Goal: Use online tool/utility: Use online tool/utility

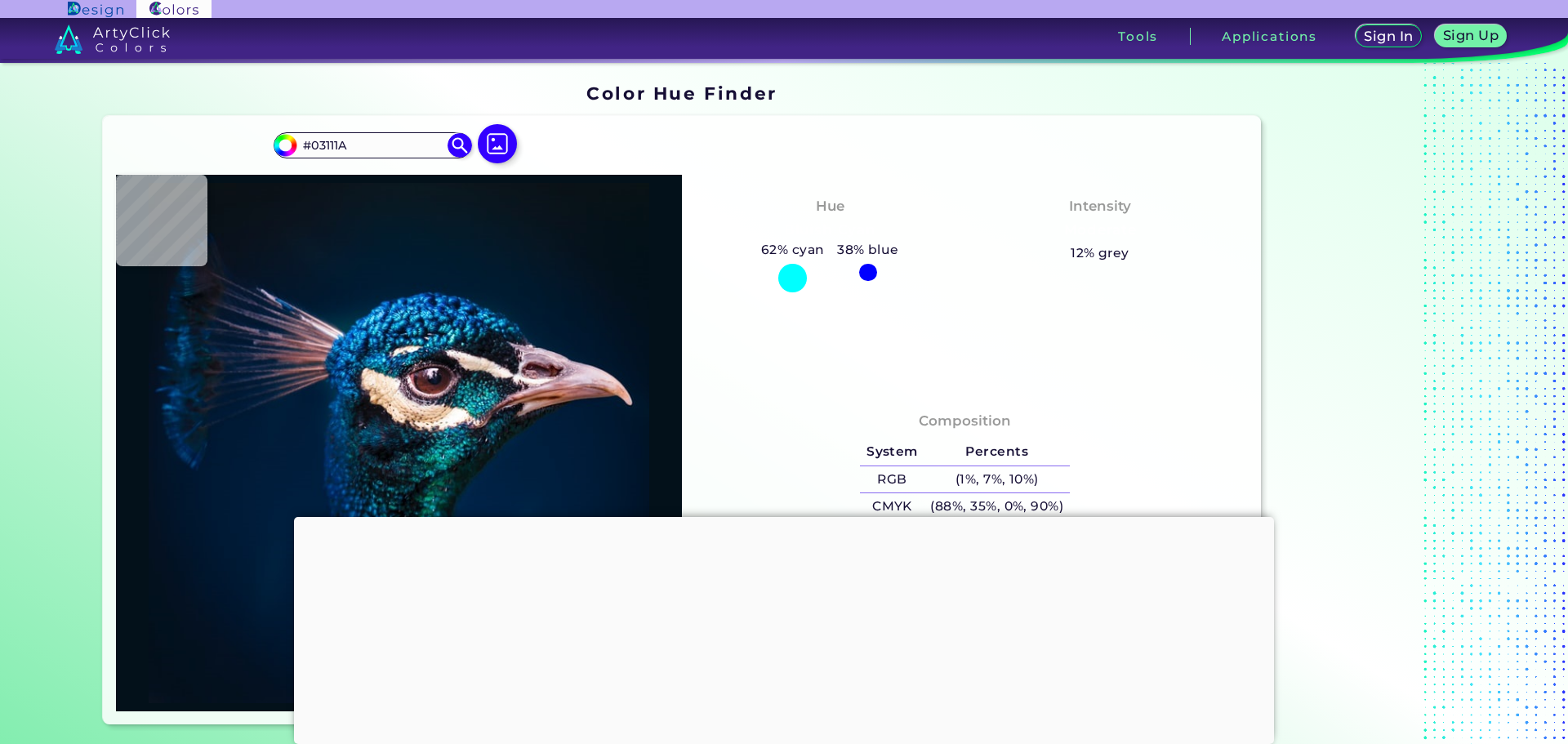
click at [787, 517] on div at bounding box center [783, 517] width 980 height 0
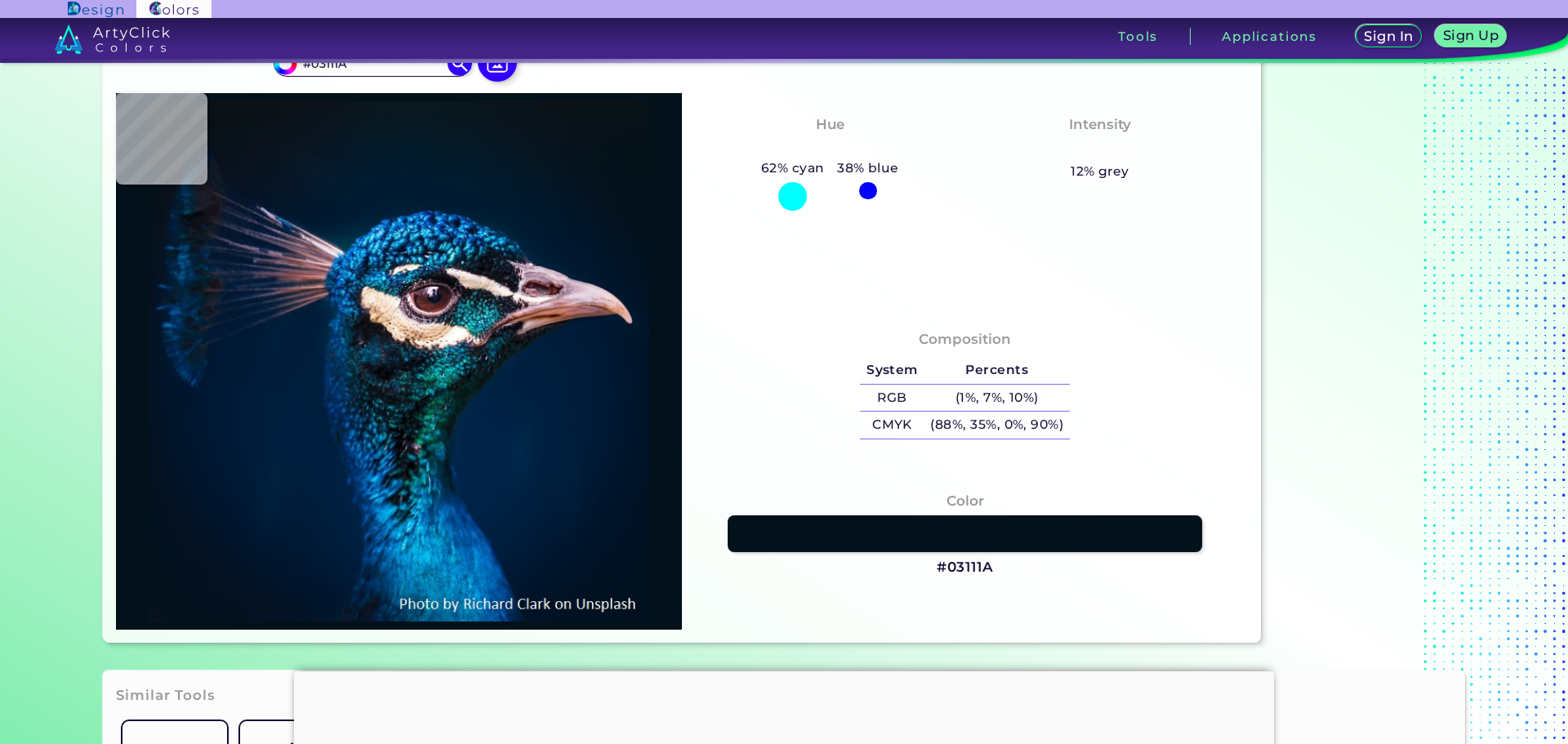
scroll to position [163, 0]
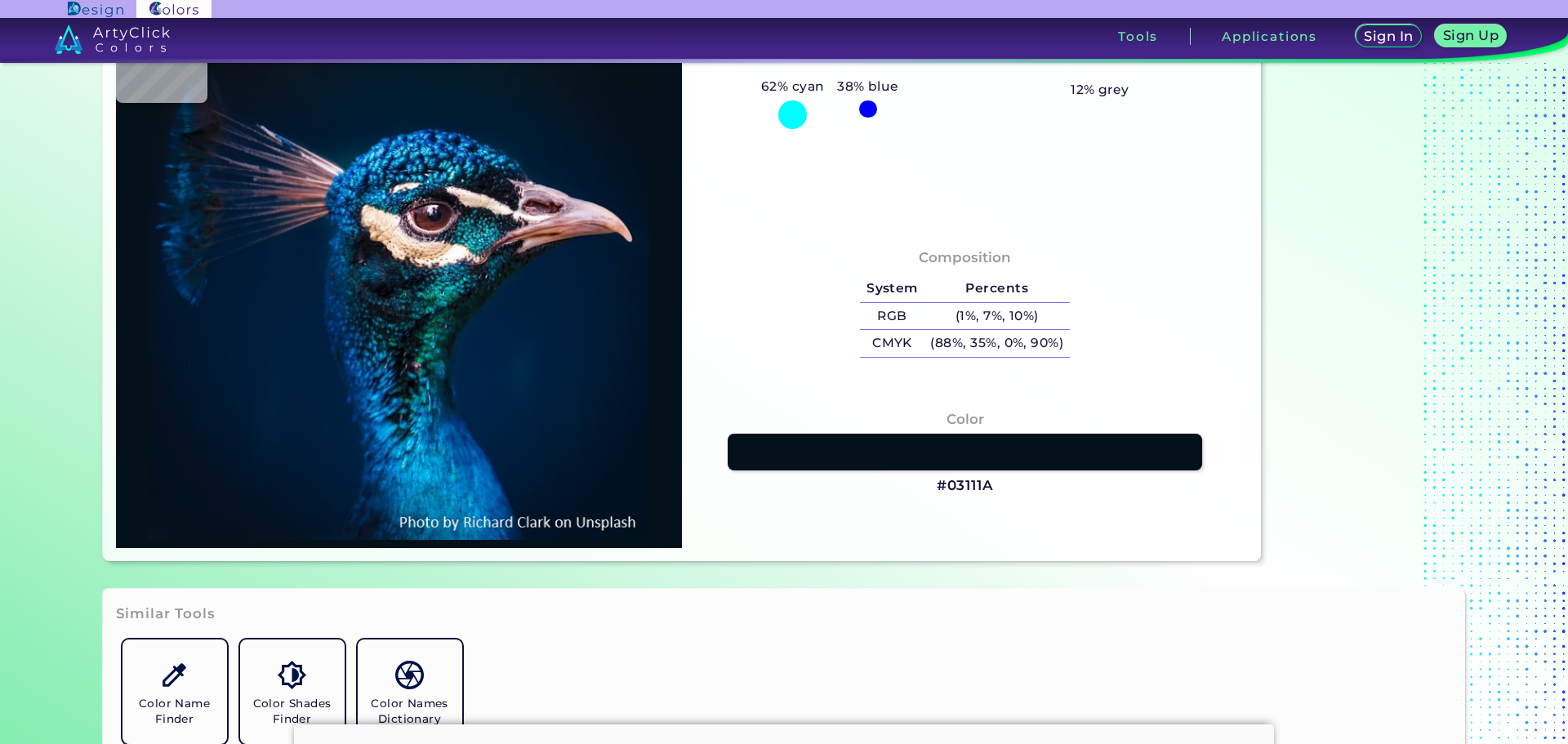
type input "#001123"
type input "#011226"
type input "#001226"
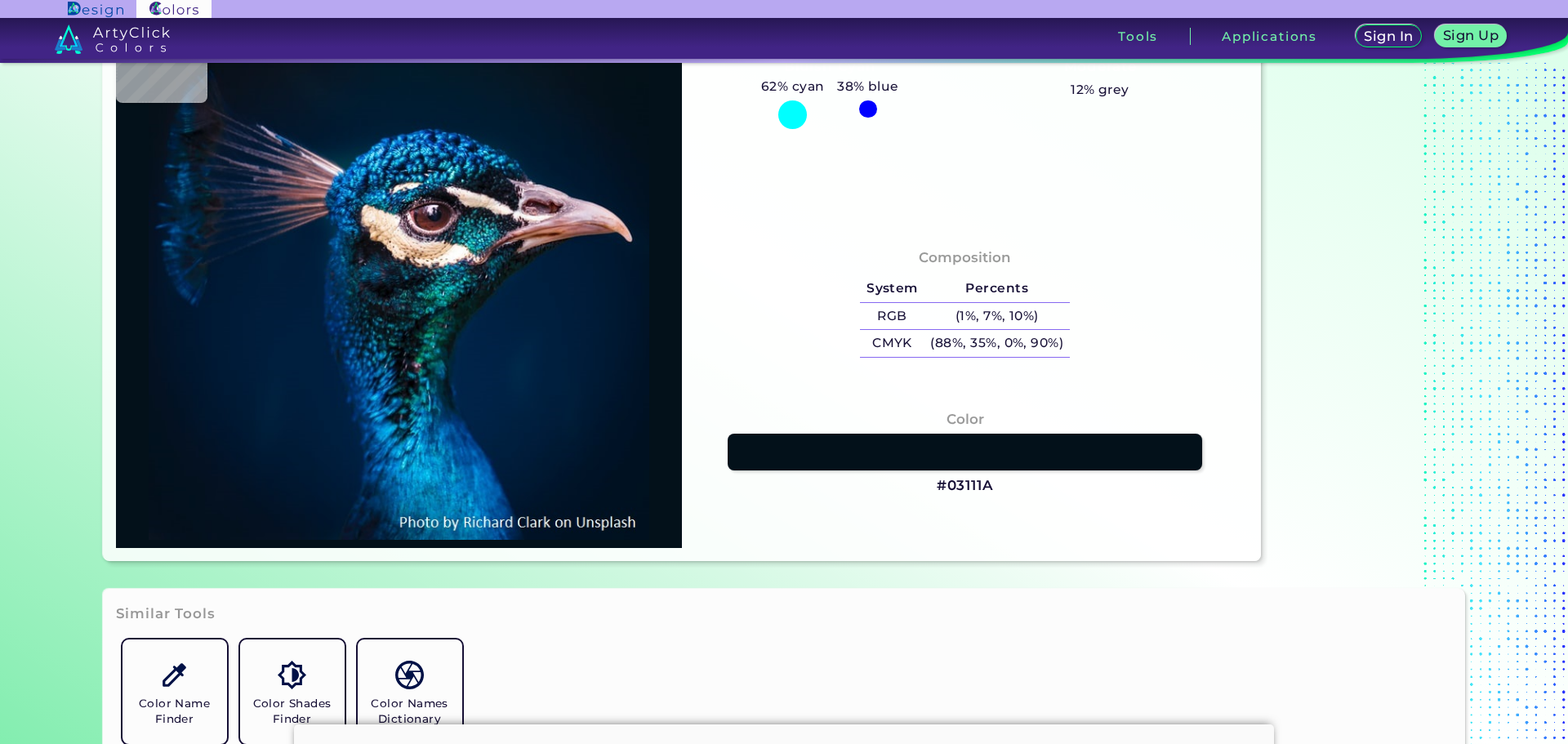
type input "#001226"
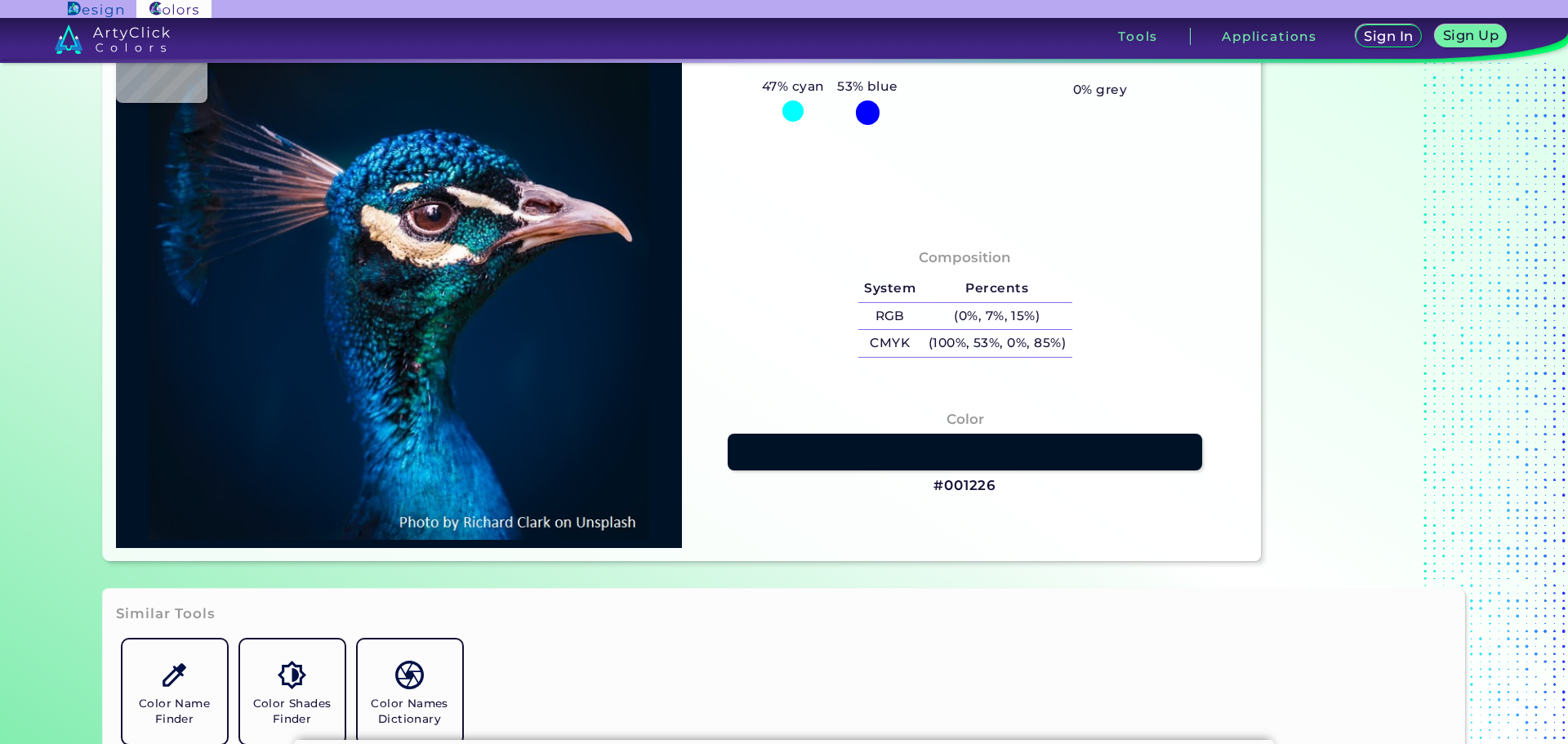
type input "#011327"
type input "#001429"
type input "#00142b"
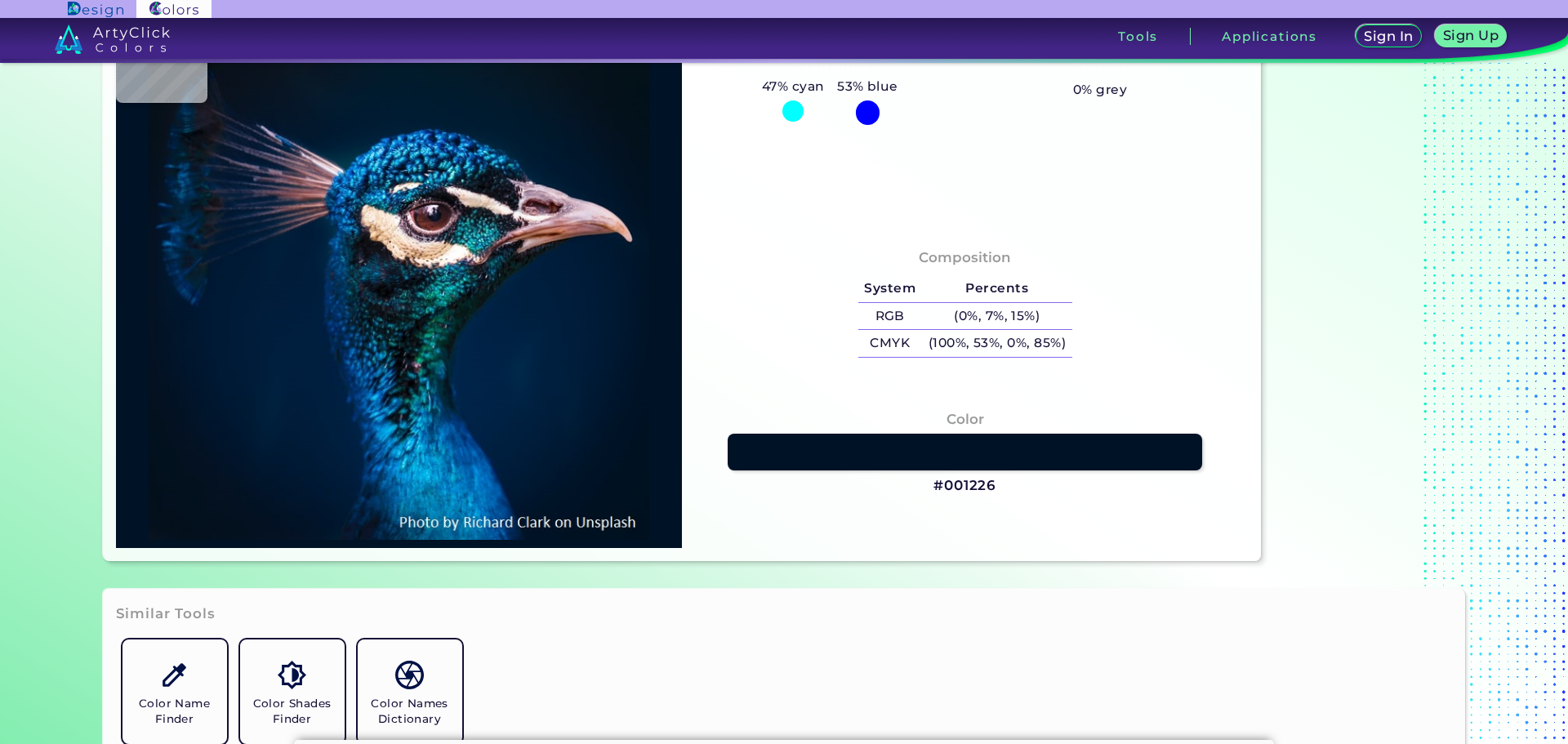
type input "#00142B"
type input "#00152c"
type input "#00152C"
type input "#00162e"
type input "#00162E"
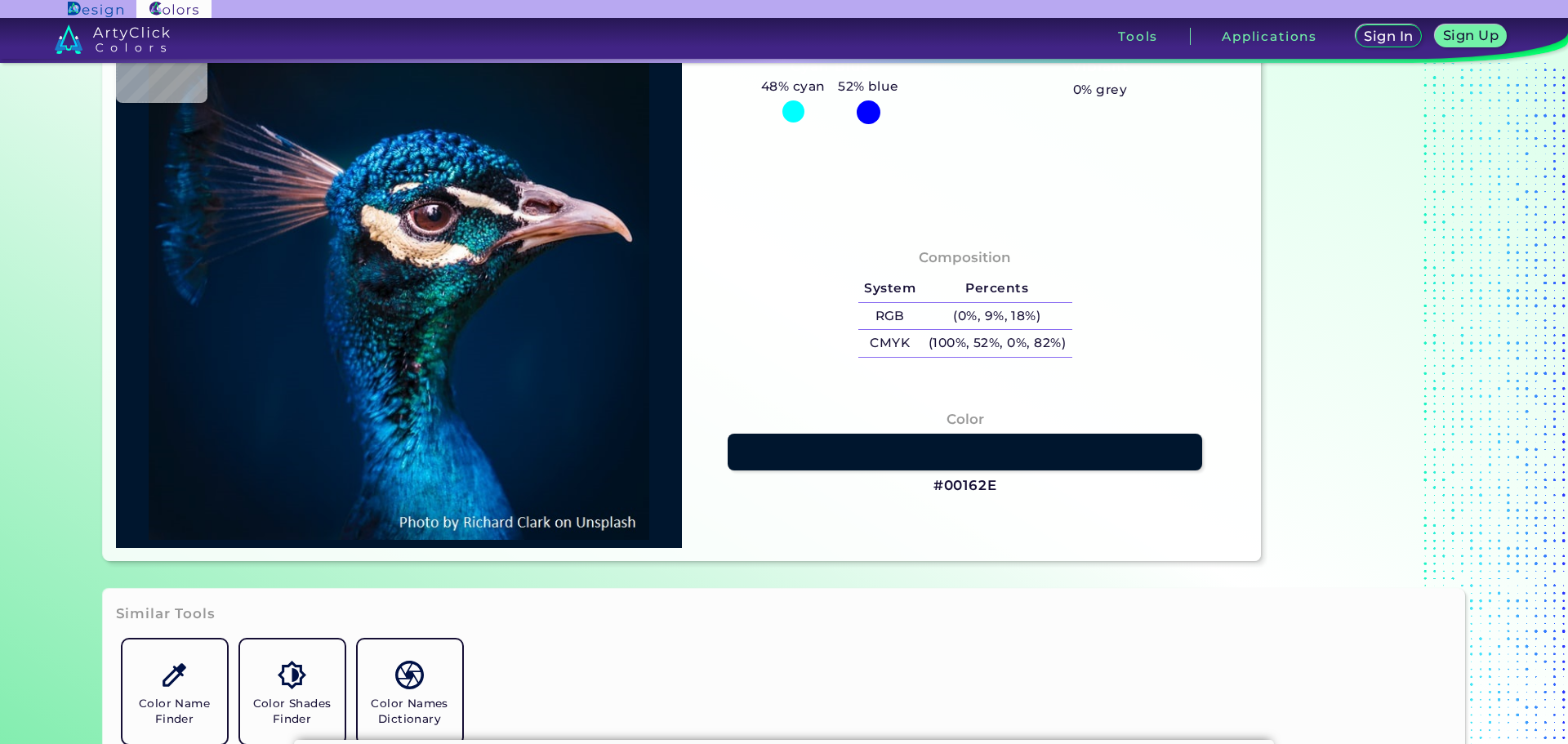
type input "#001a35"
type input "#001A35"
type input "#001b36"
type input "#001B36"
type input "#001b37"
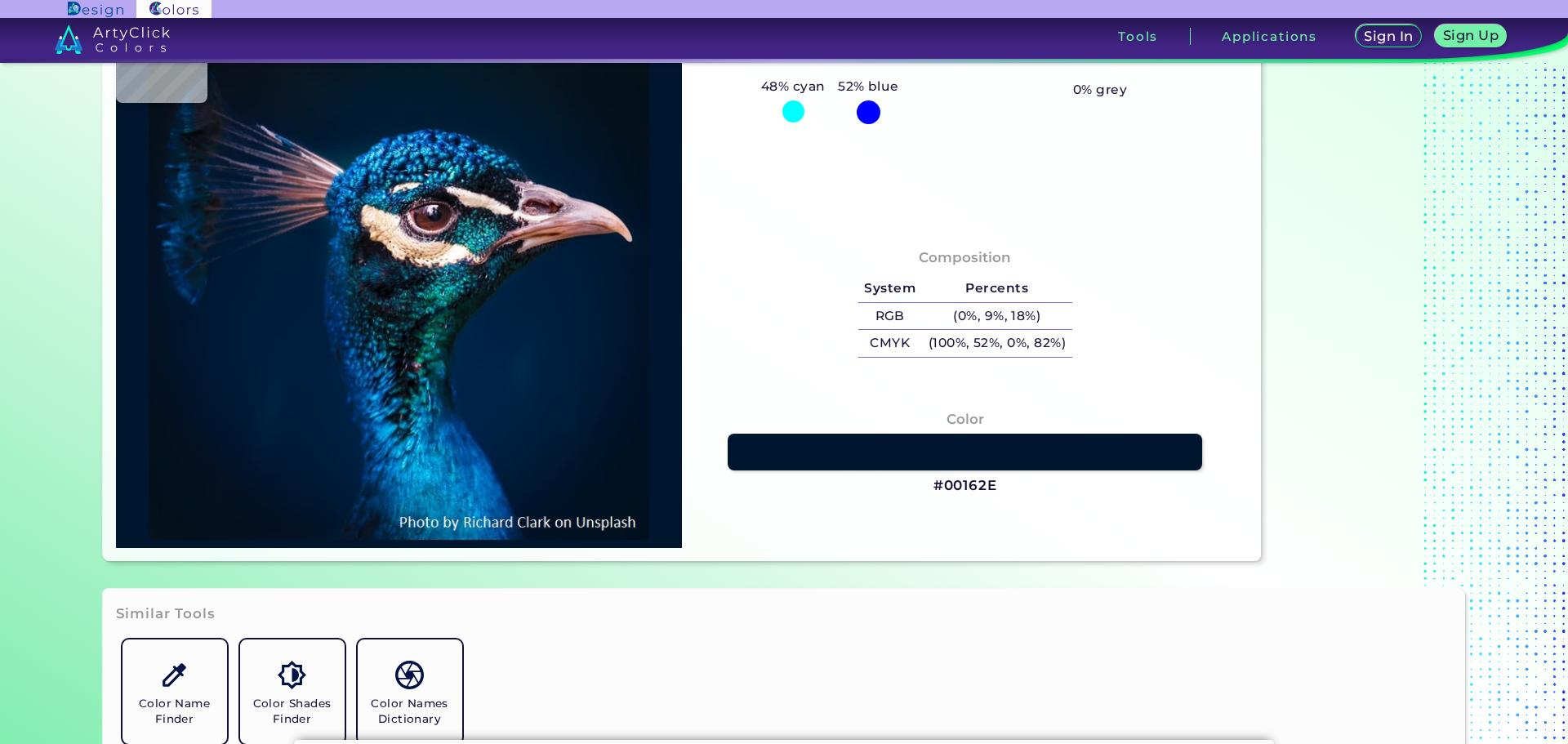
type input "#001B37"
type input "#001b38"
type input "#001B38"
type input "#011c39"
type input "#011C39"
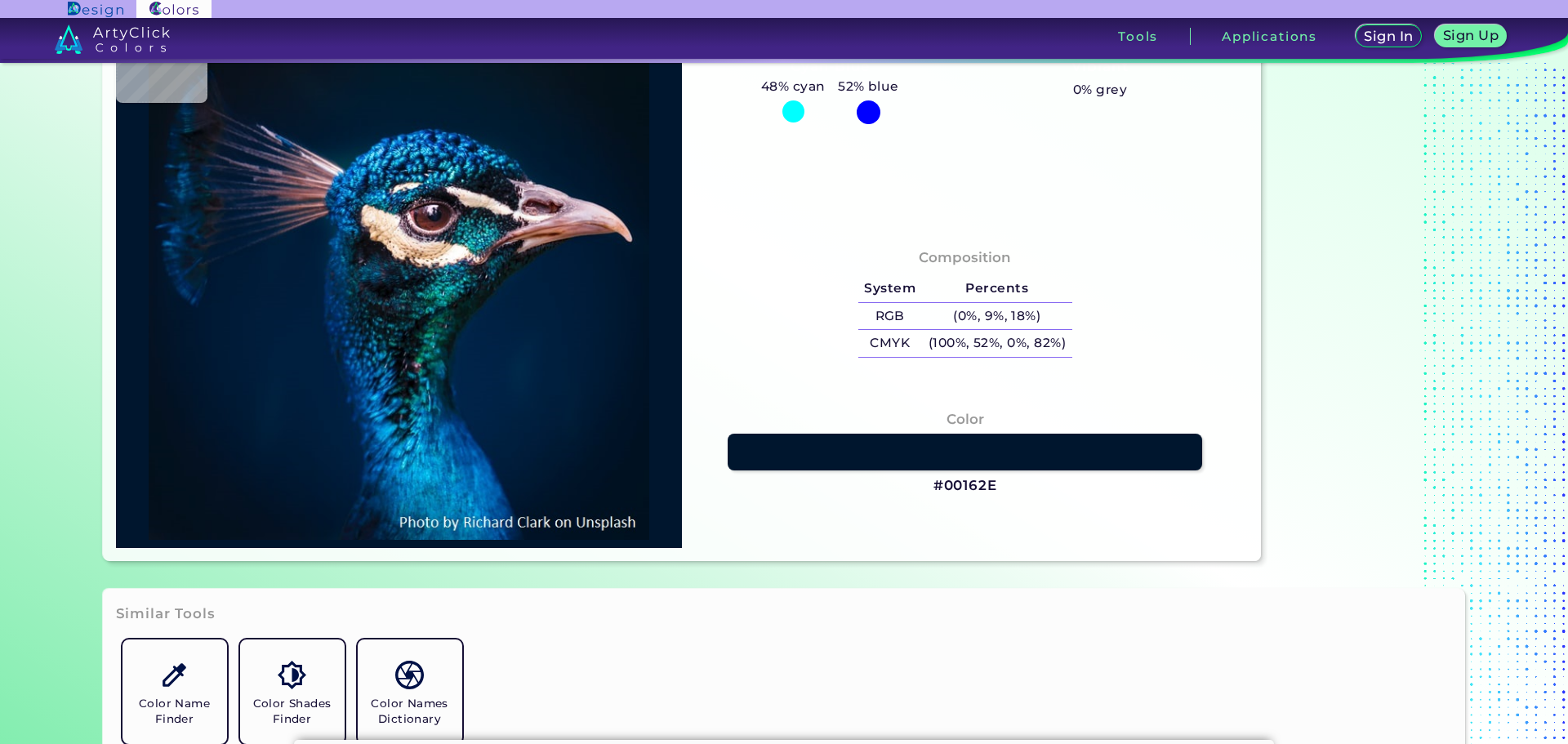
type input "#001d3b"
type input "#001D3B"
type input "#d7b7c4"
type input "#D7B7C4"
type input "#58323c"
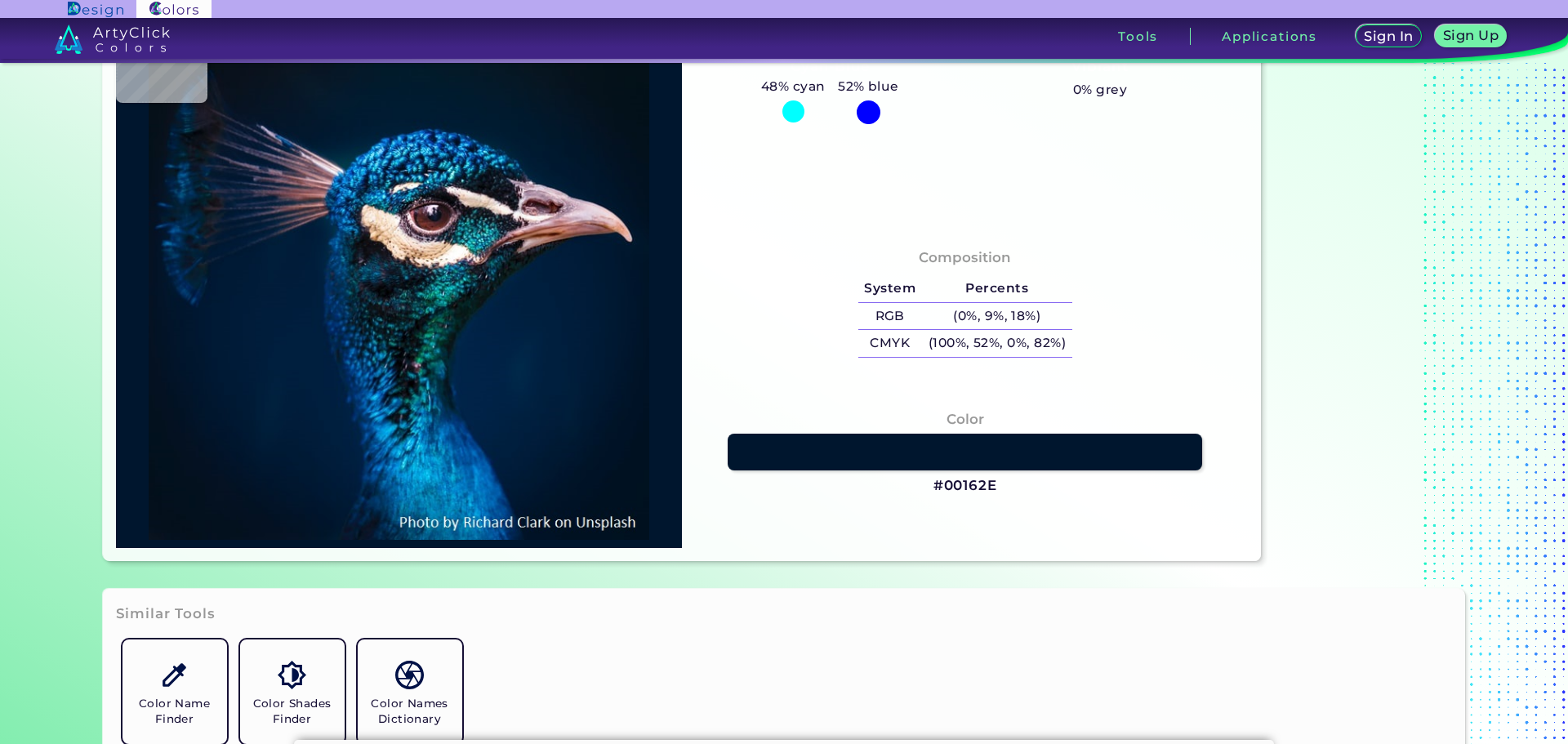
type input "#58323C"
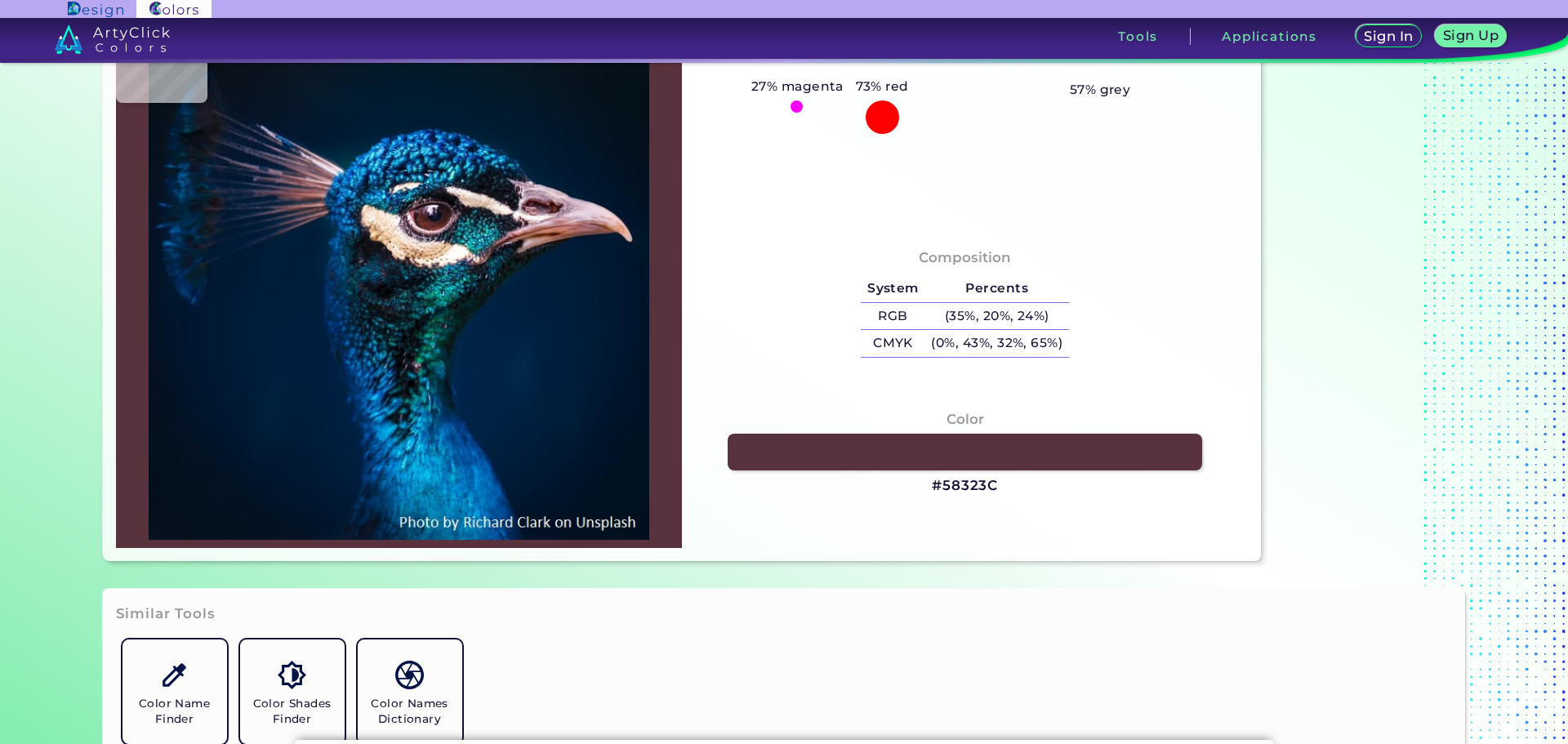
type input "#031f3b"
type input "#031F3B"
type input "#001b32"
type input "#001B32"
type input "#001a33"
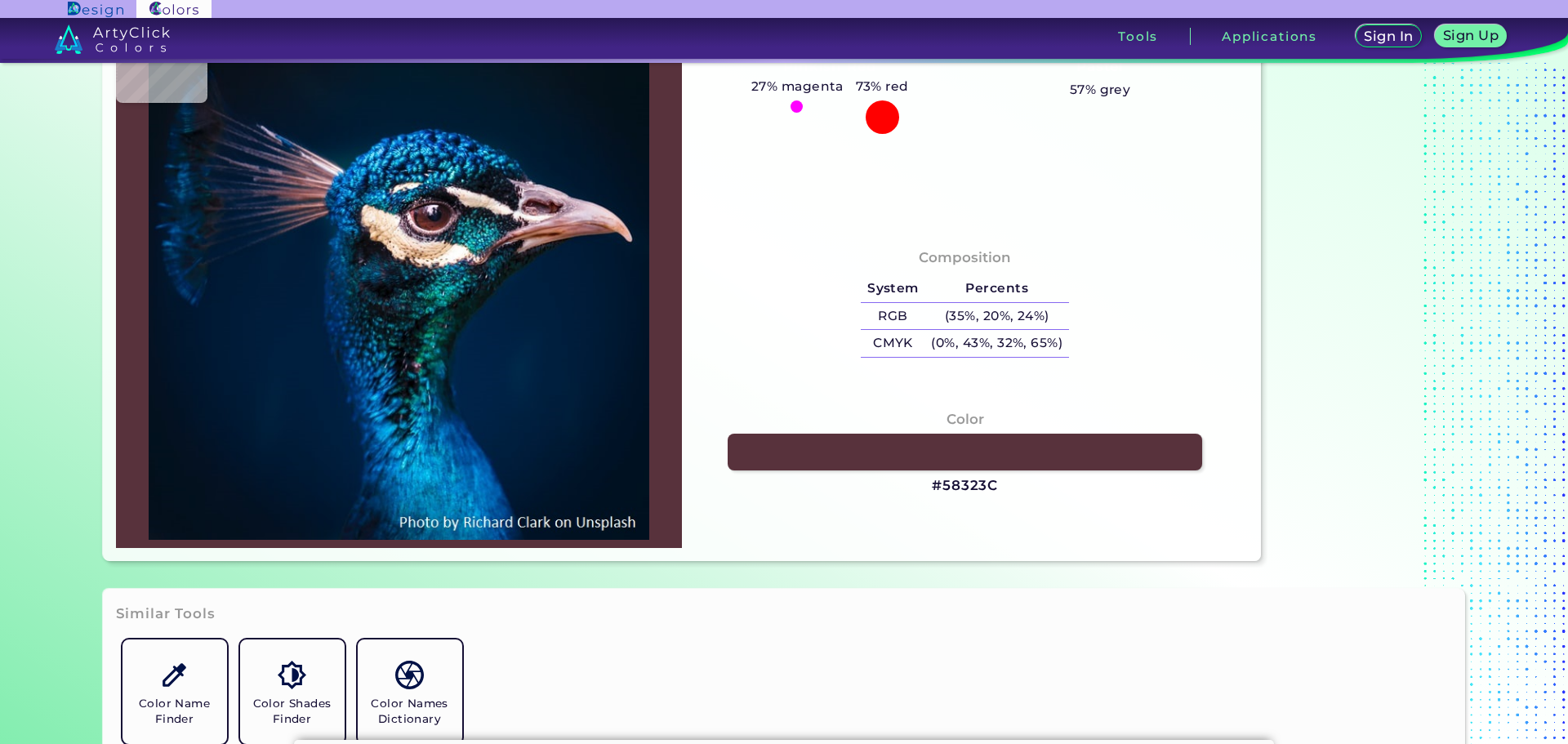
type input "#001A33"
type input "#001930"
type input "#001830"
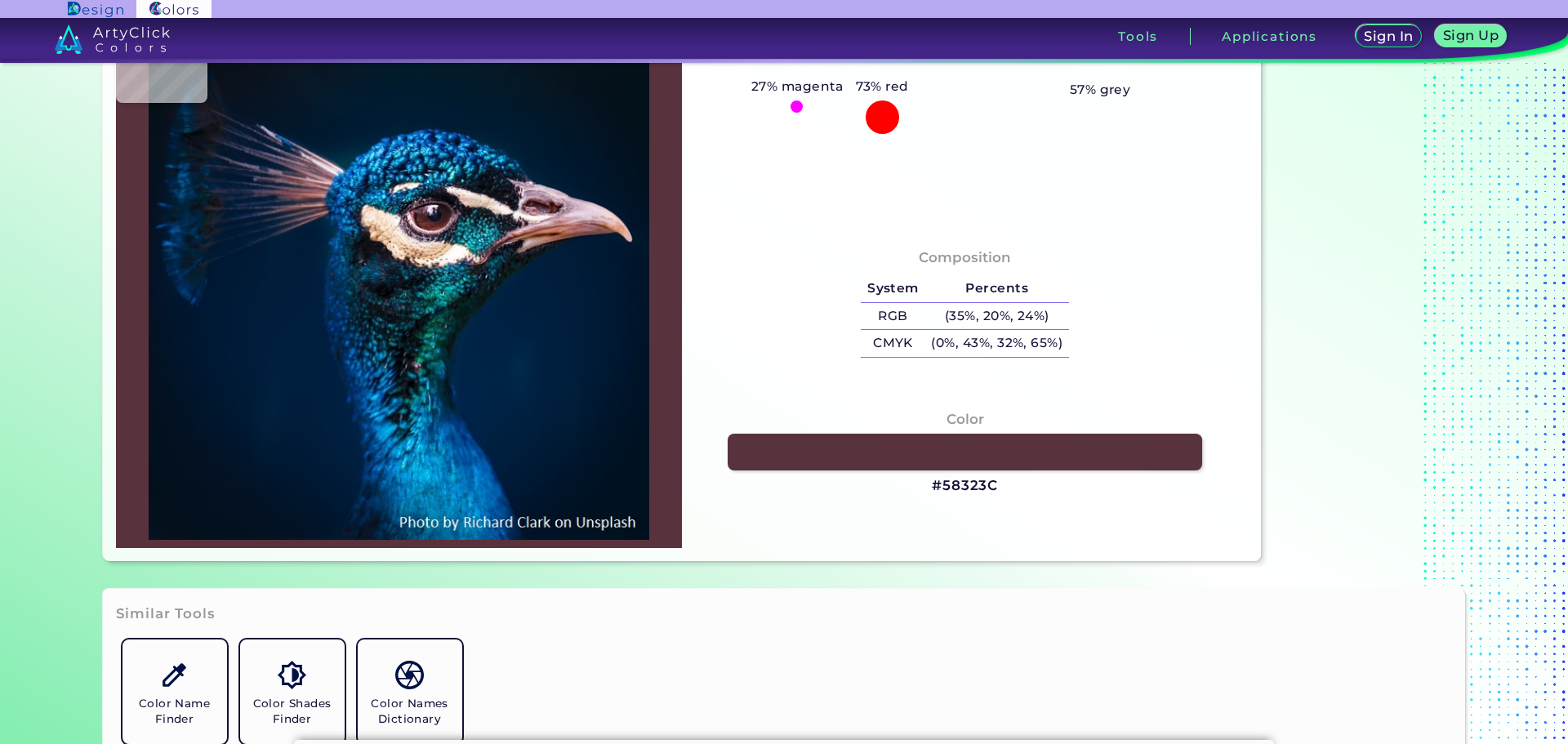
type input "#001b32"
type input "#001B32"
type input "#dbc8d2"
type input "#DBC8D2"
type input "#ca8671"
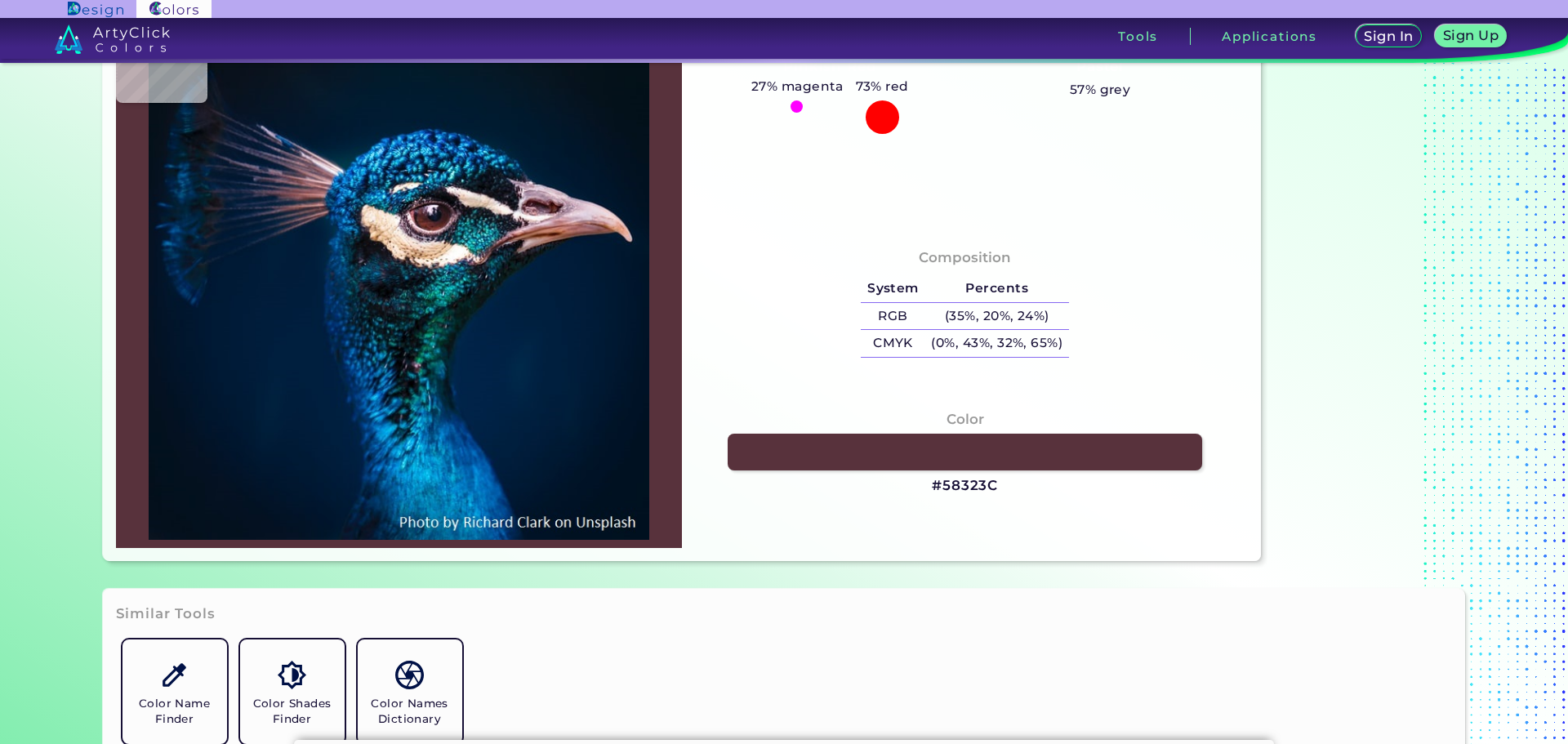
type input "#CA8671"
type input "#161b1d"
type input "#161B1D"
type input "#001f3c"
type input "#001F3C"
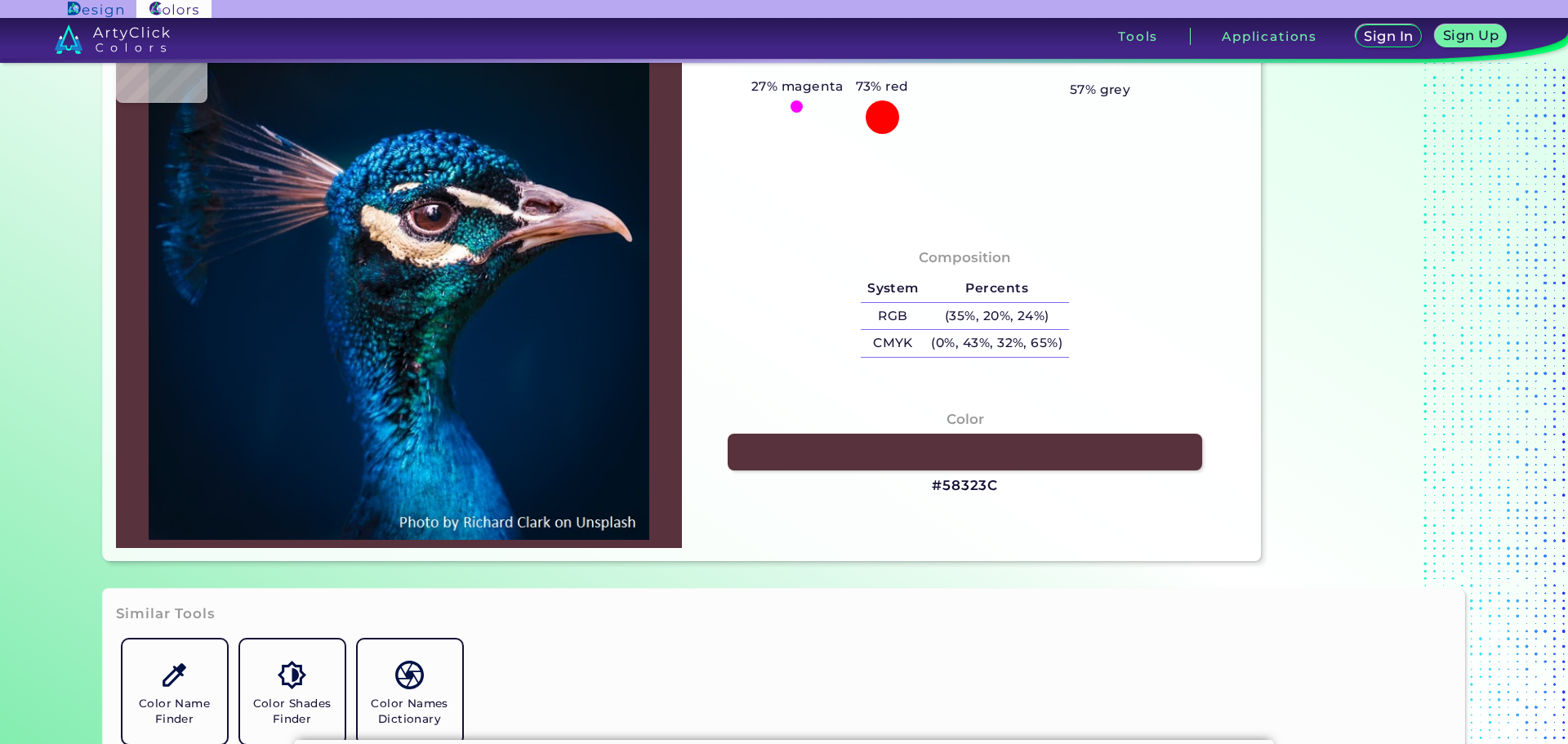
type input "#001f3e"
type input "#001F3E"
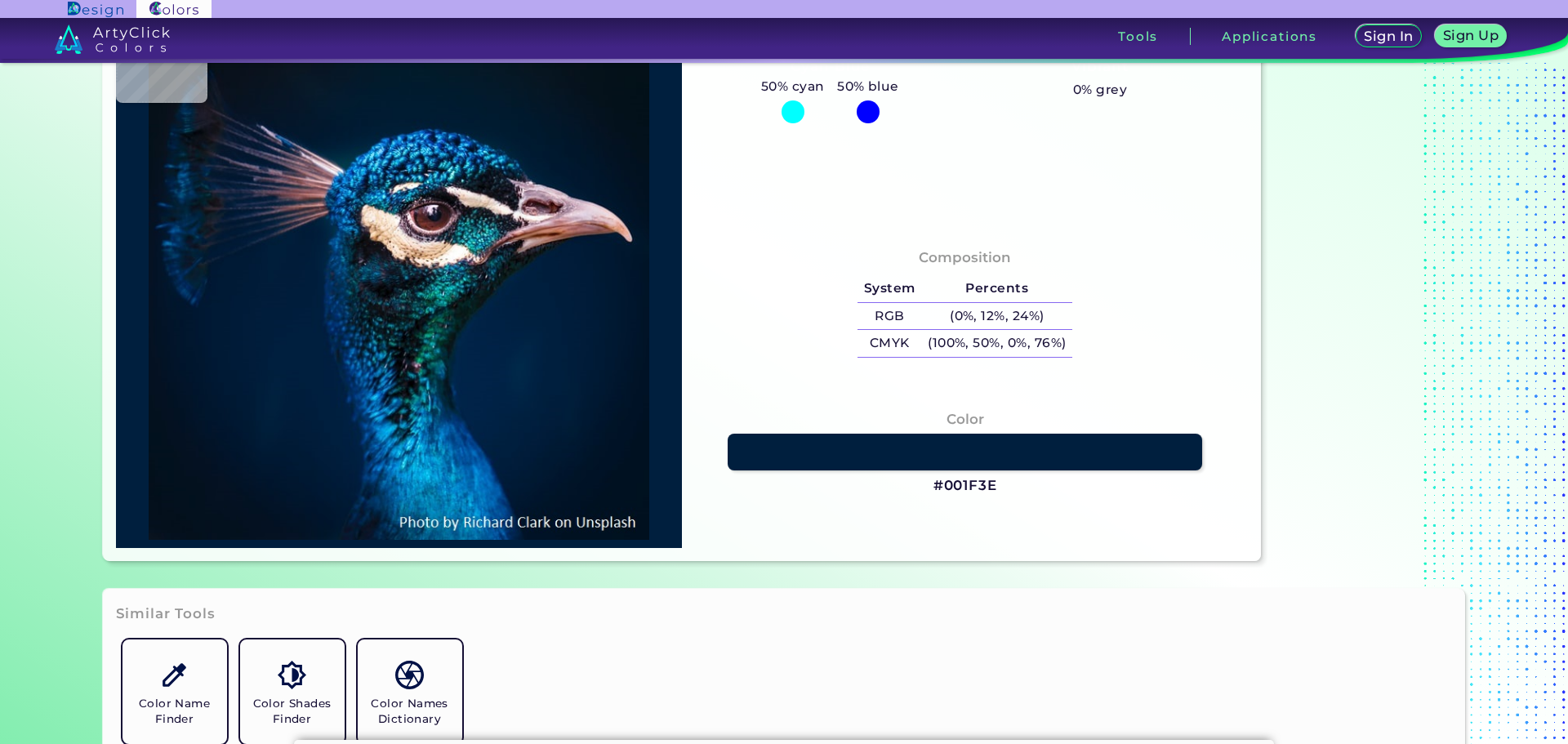
type input "#01203f"
type input "#01203F"
type input "#001f40"
type input "#001F40"
type input "#002142"
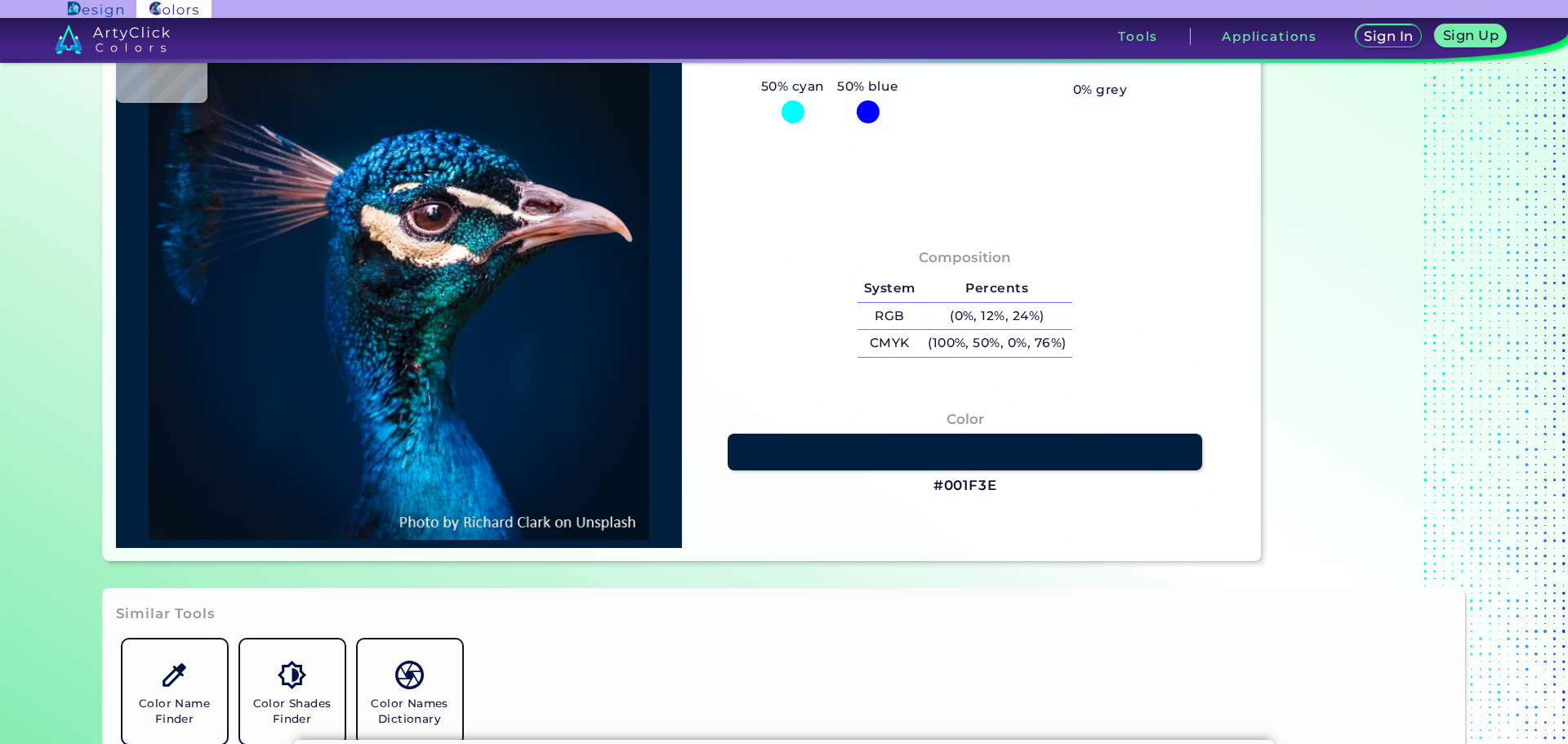
type input "#002142"
type input "#002144"
type input "#012245"
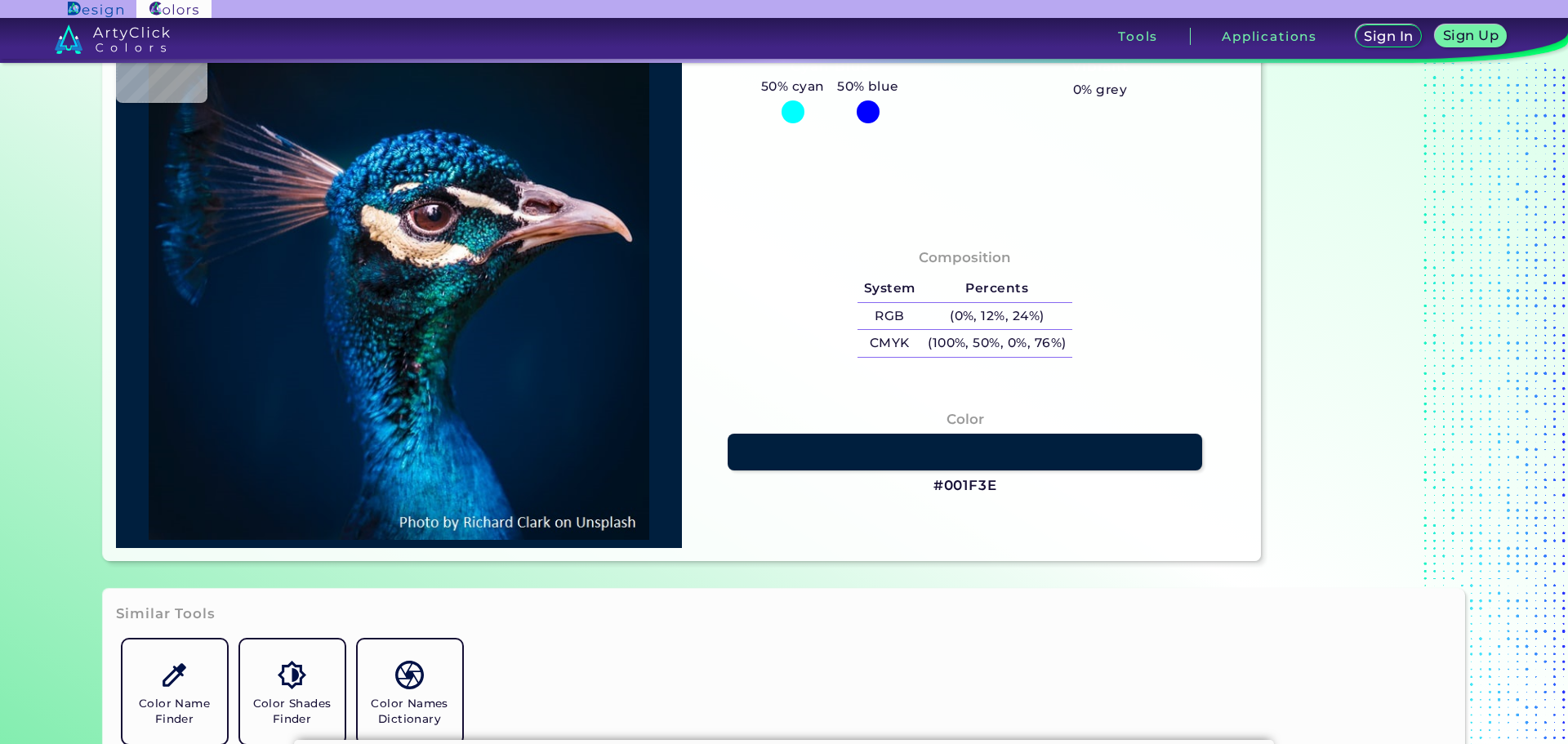
type input "#002144"
type input "#001f3e"
type input "#001F3E"
type input "#011c3a"
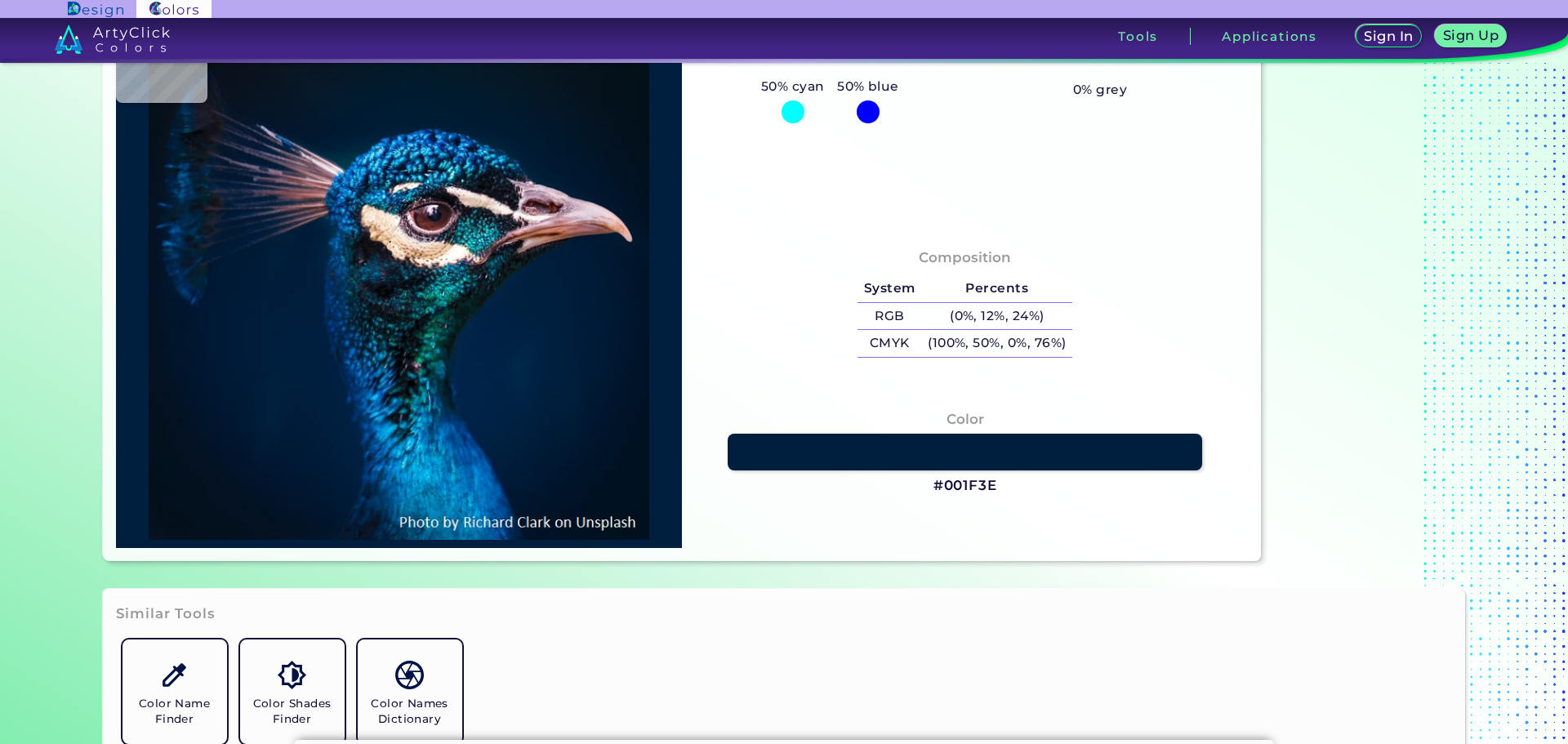
type input "#011C3A"
type input "#001830"
type input "#001429"
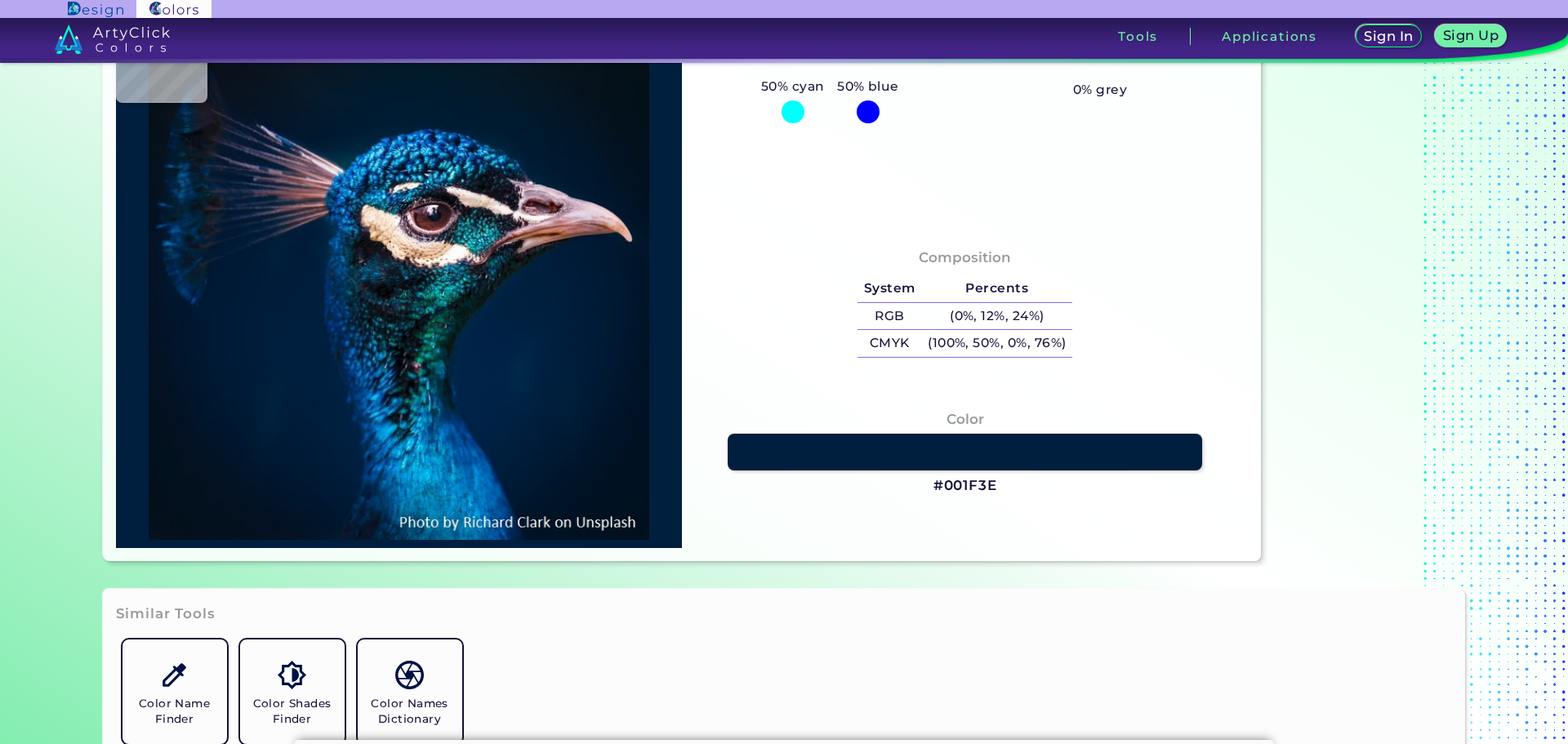
type input "#000000"
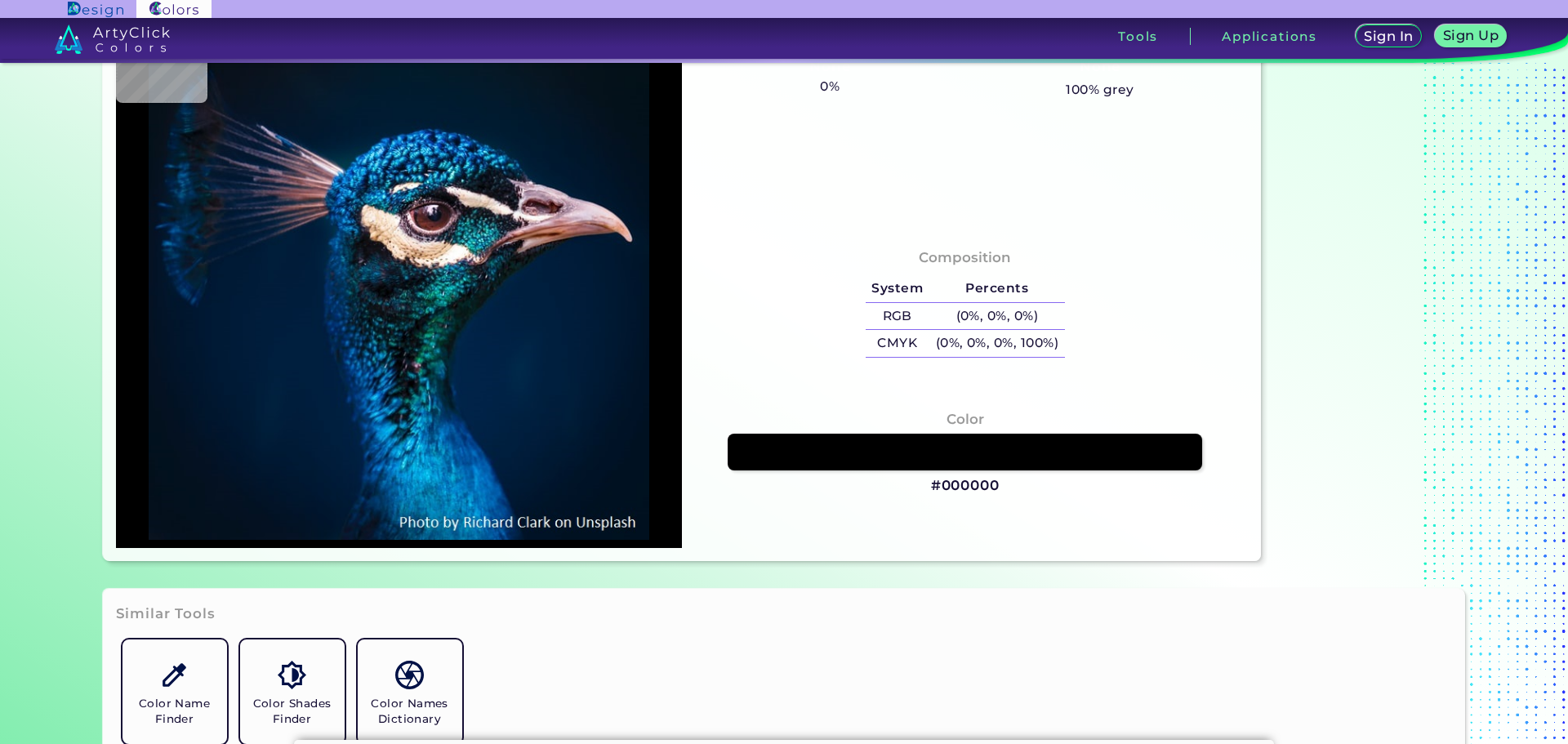
type input "#00162b"
type input "#00162B"
type input "#00182e"
type input "#00182E"
type input "#00172e"
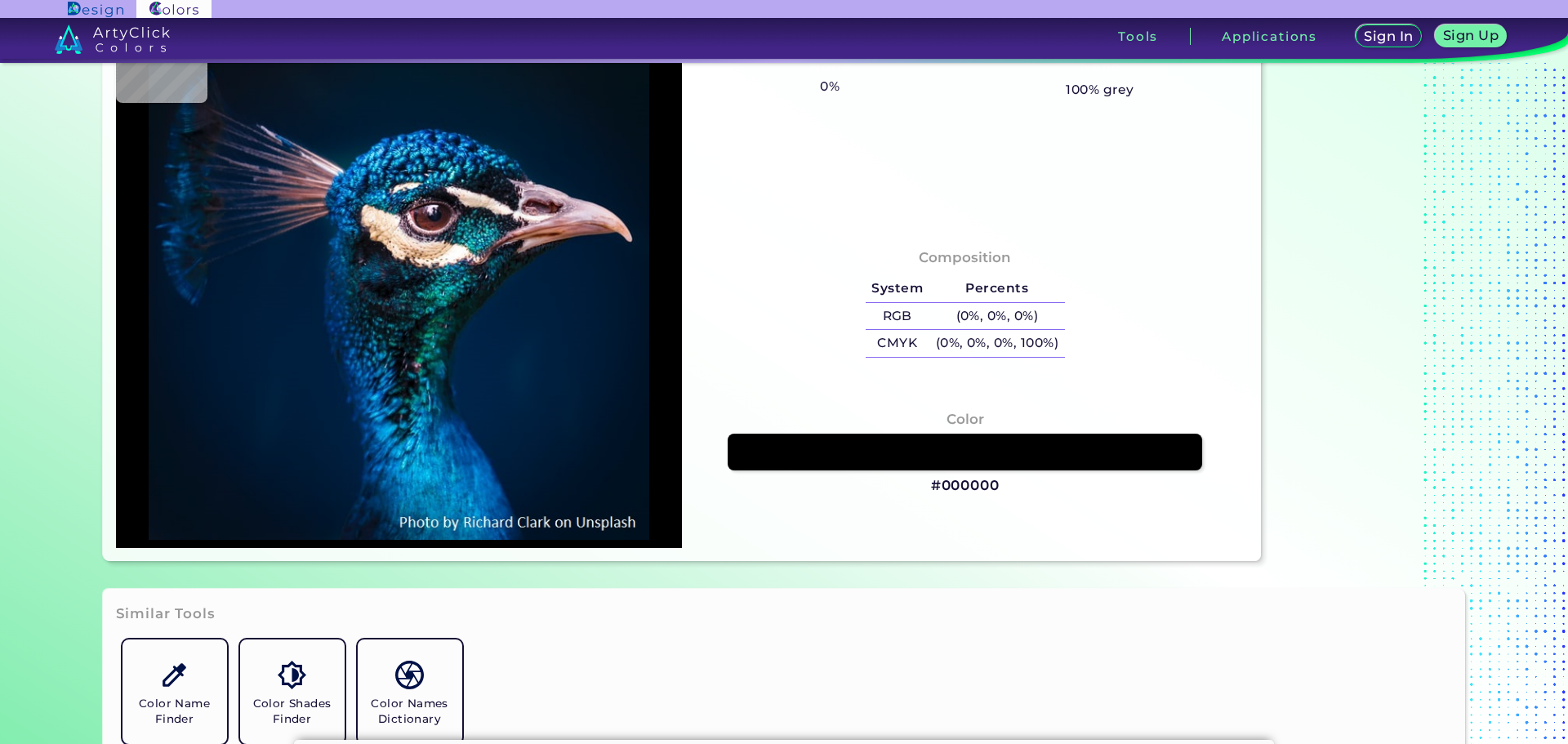
type input "#00172E"
type input "#001a2e"
type input "#001A2E"
type input "#001834"
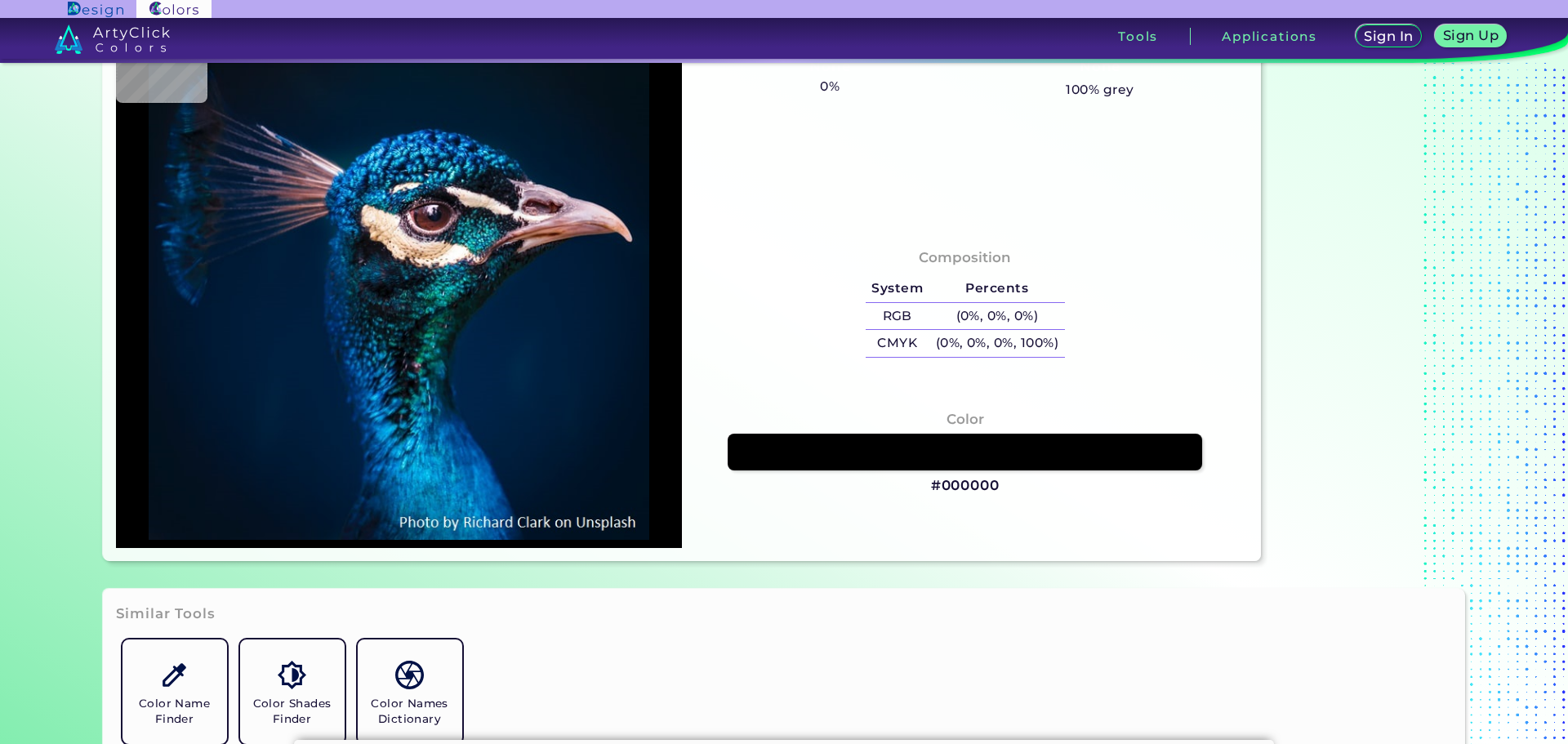
type input "#001832"
type input "#001a30"
type input "#001A30"
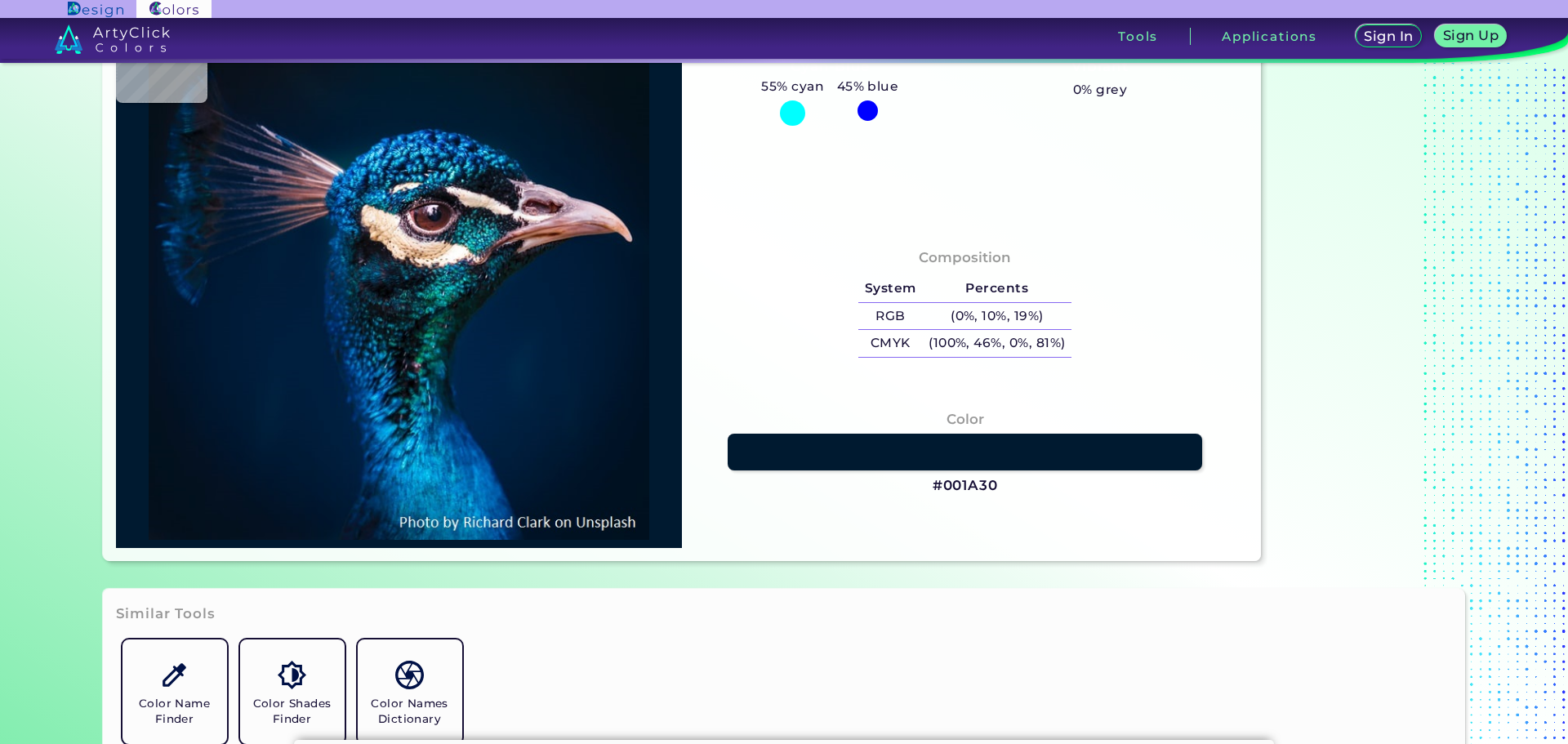
type input "#001a32"
type input "#001A32"
type input "#001933"
type input "#011834"
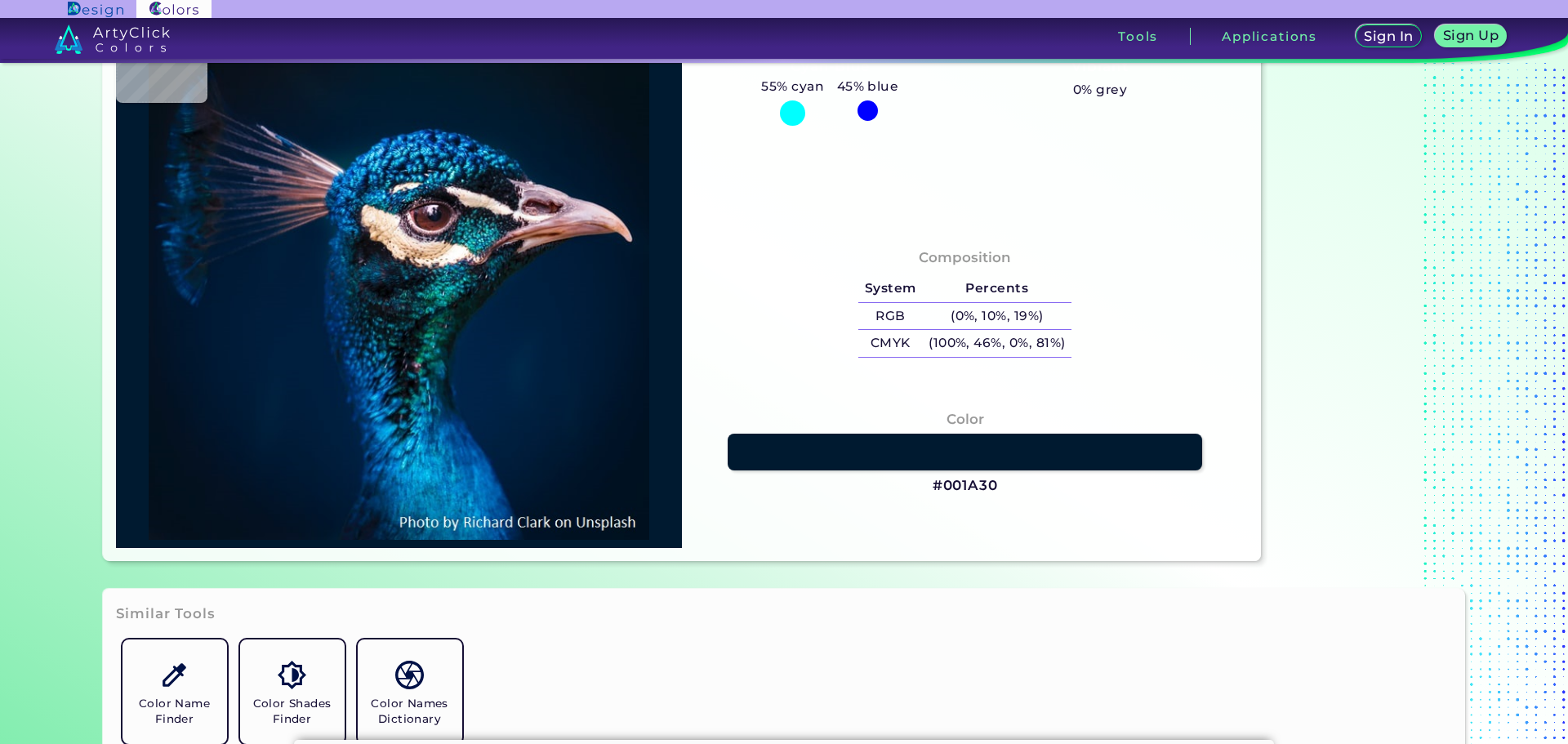
type input "#011834"
type input "#011735"
type input "#001a30"
type input "#001A30"
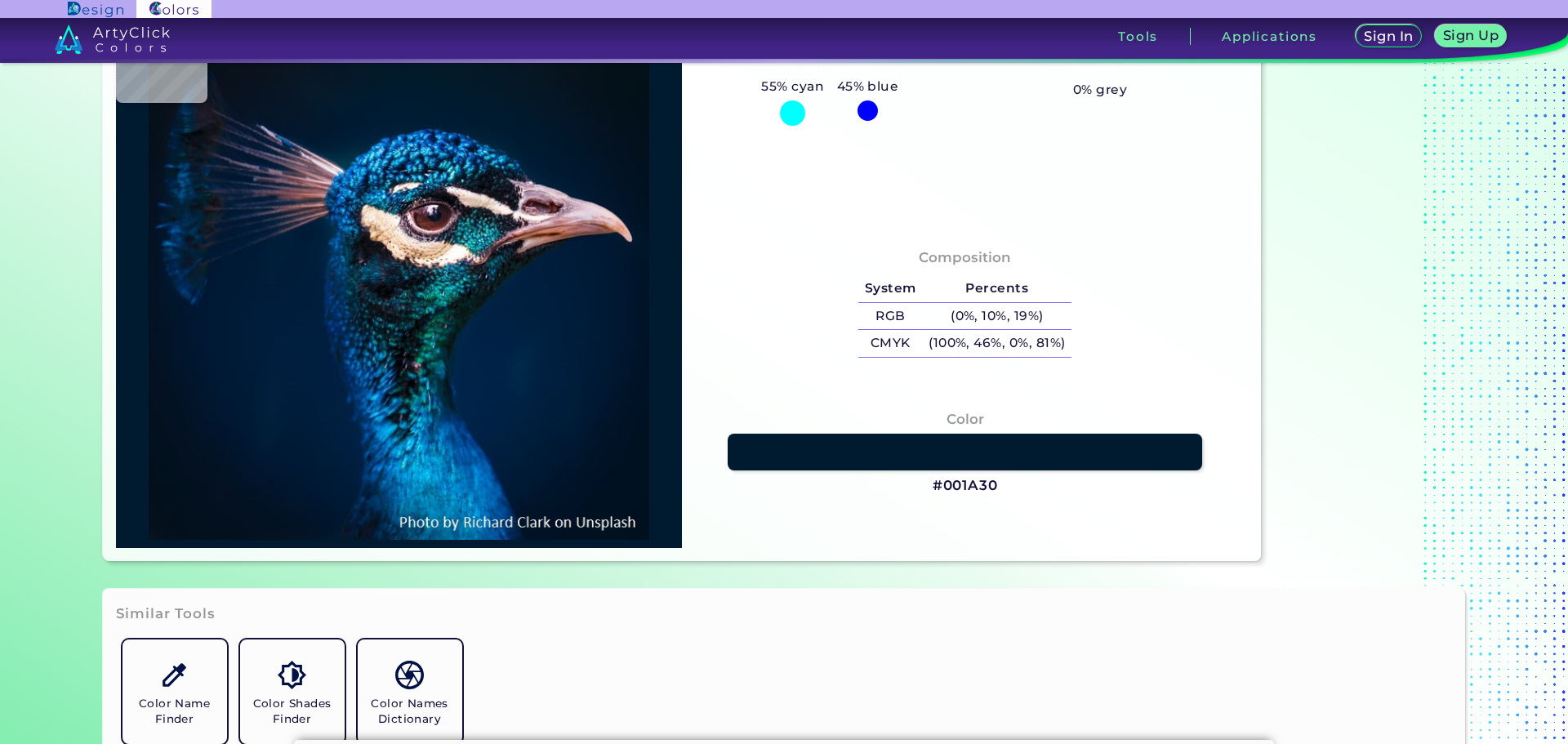
type input "#001b2f"
type input "#001B2F"
type input "#001933"
type input "#001836"
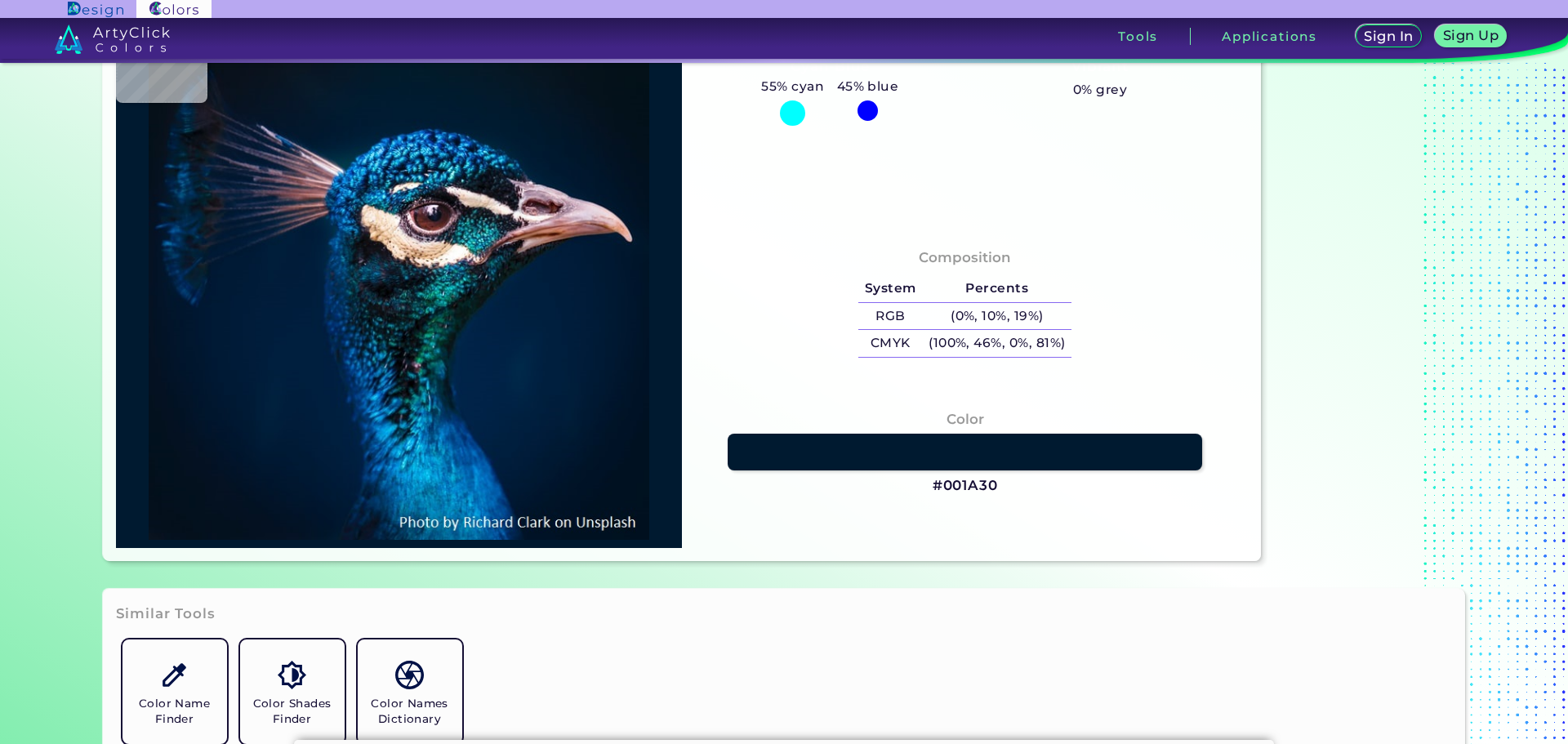
type input "#001836"
type input "#001935"
type input "#001a33"
type input "#001A33"
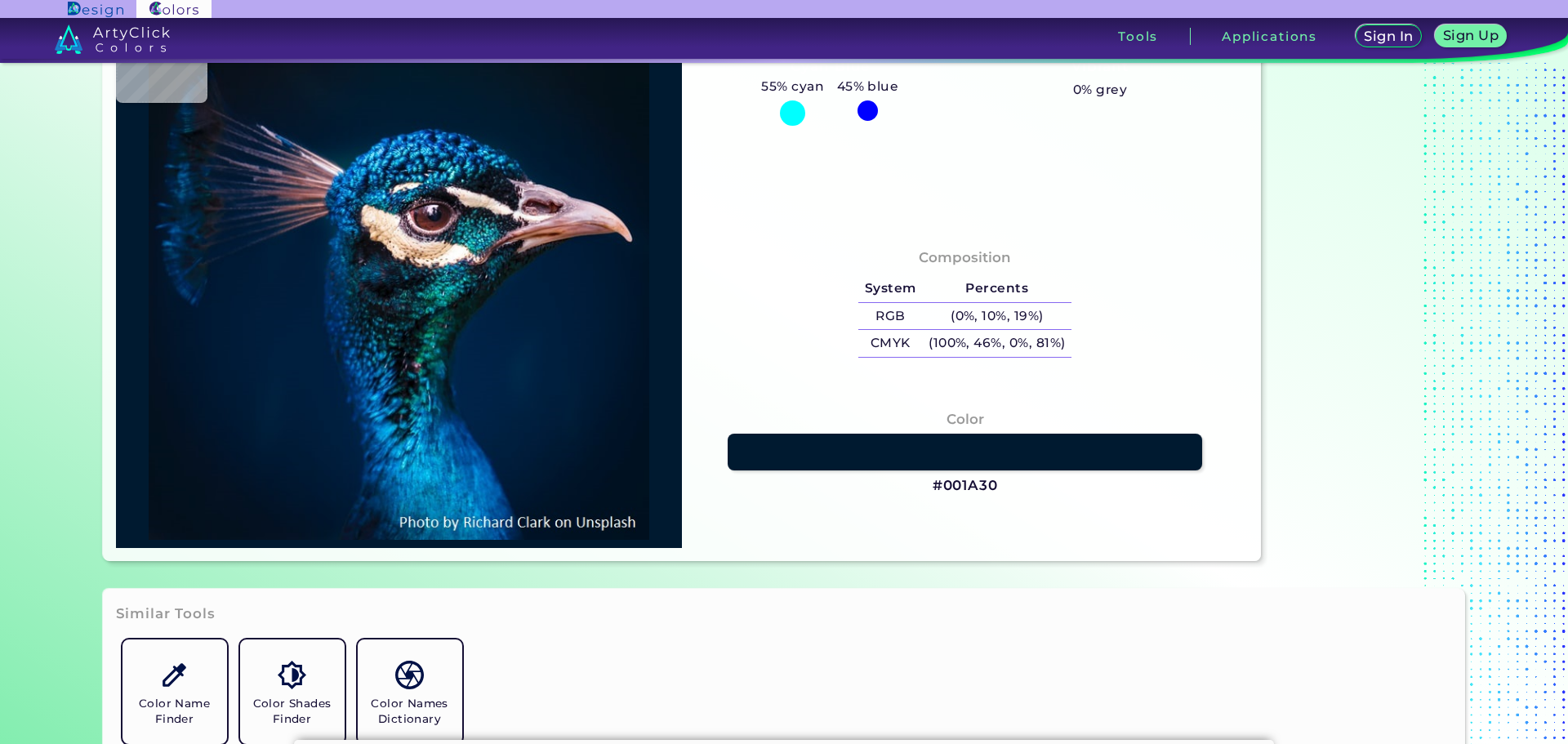
type input "#001a35"
type input "#001A35"
type input "#011a35"
type input "#011A35"
type input "#001a36"
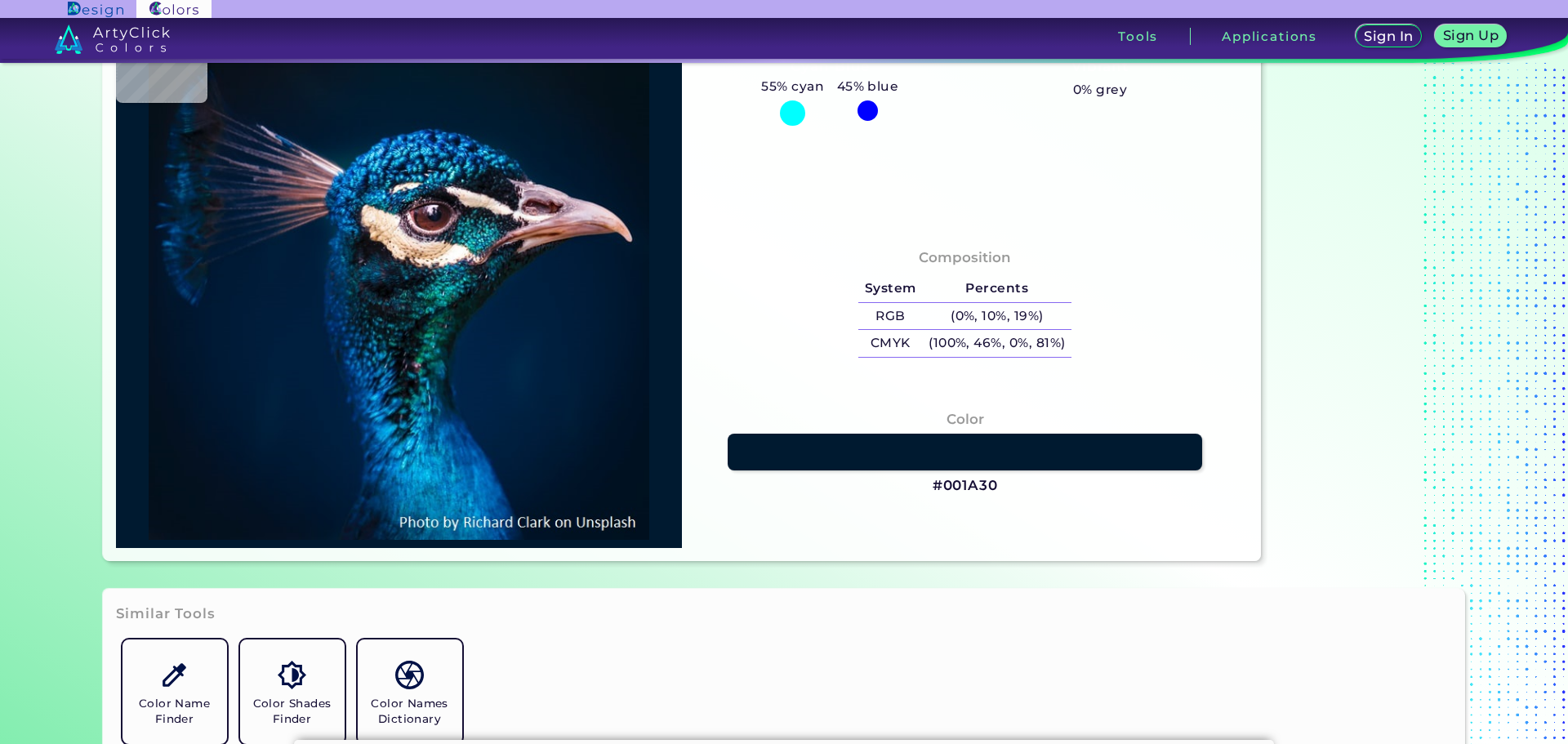
type input "#001A36"
type input "#001b38"
type input "#001B38"
type input "#03131a"
type input "#03131A"
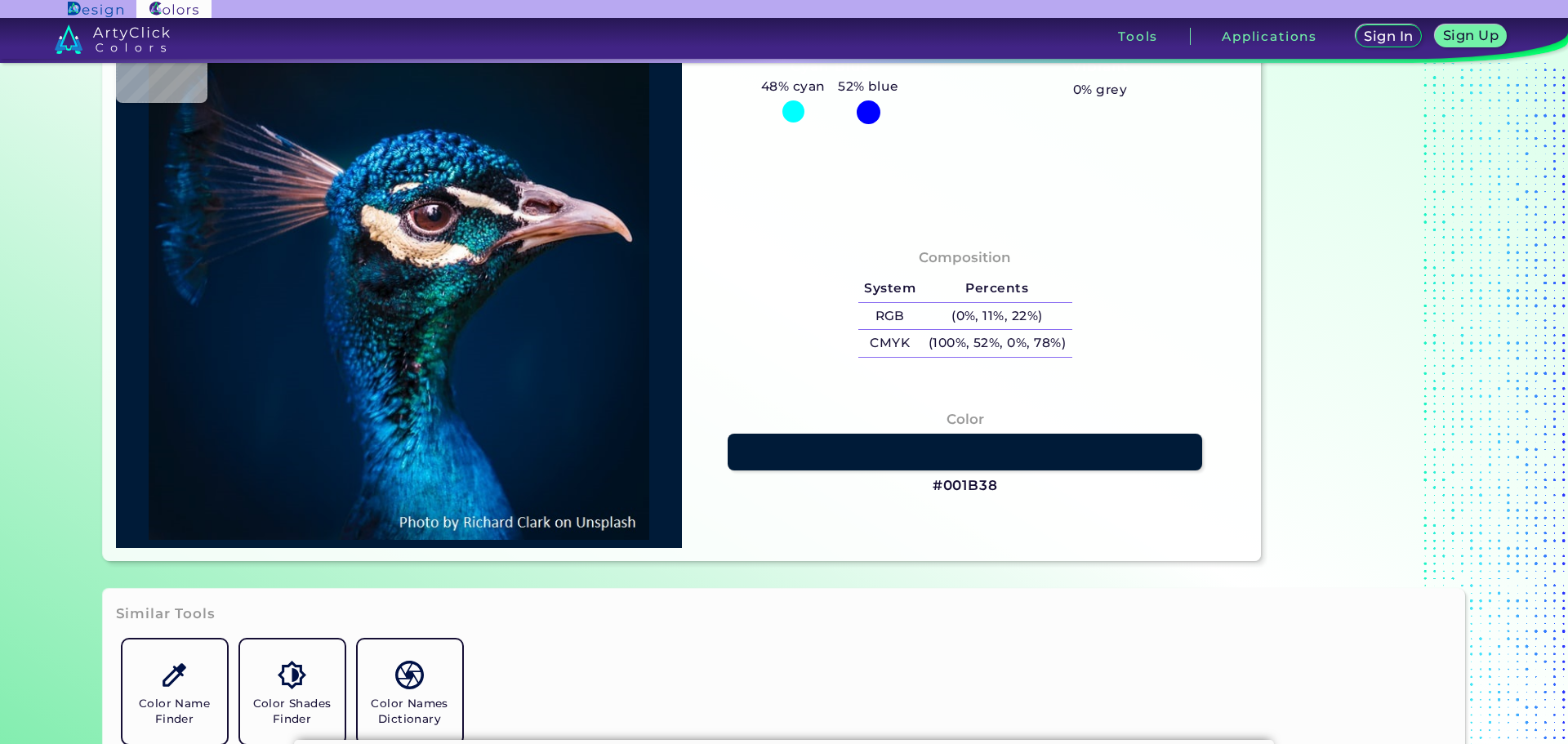
type input "#111c1a"
type input "#111C1A"
type input "#21212b"
type input "#21212B"
type input "#1d1b22"
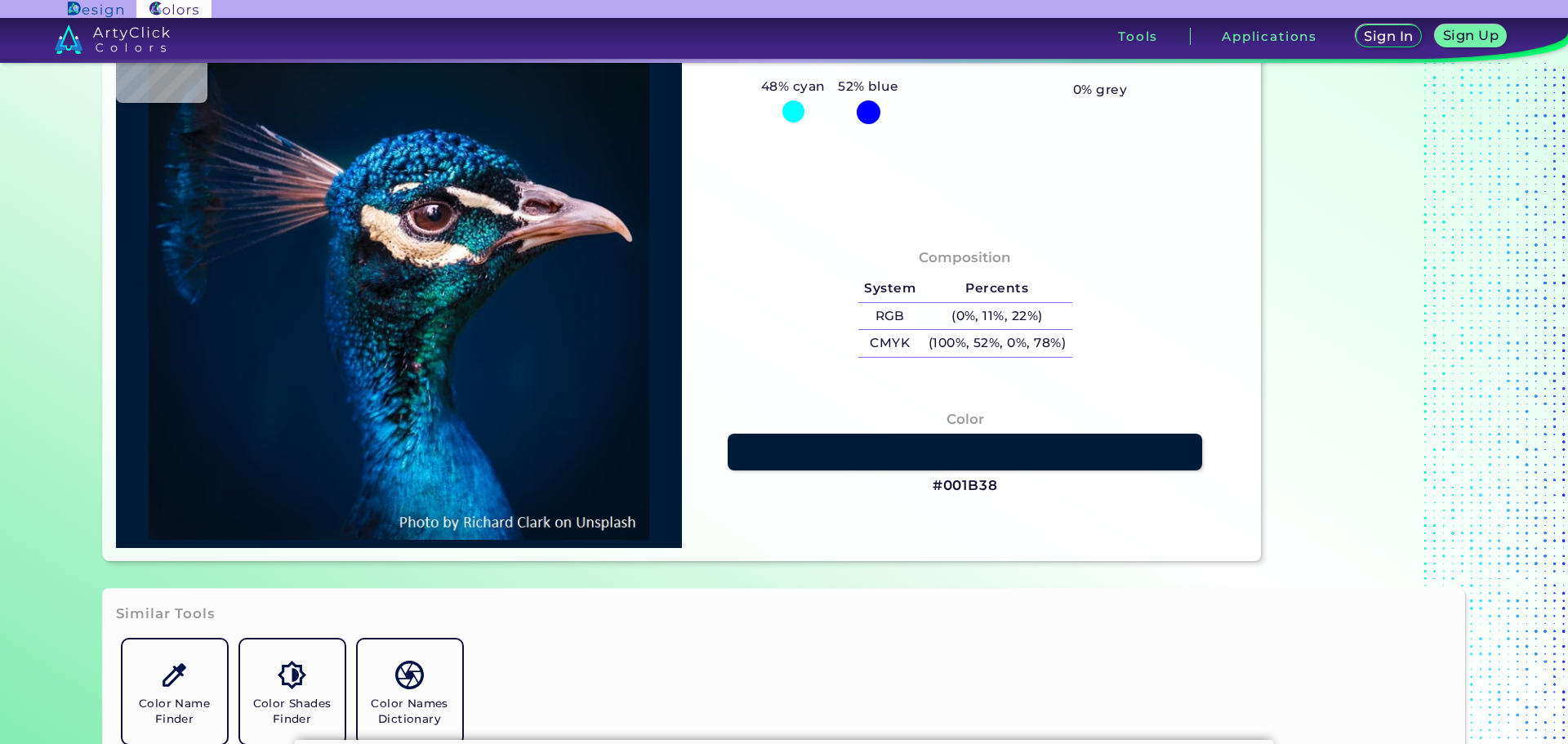
type input "#1D1B22"
type input "#281d27"
type input "#281D27"
type input "#242125"
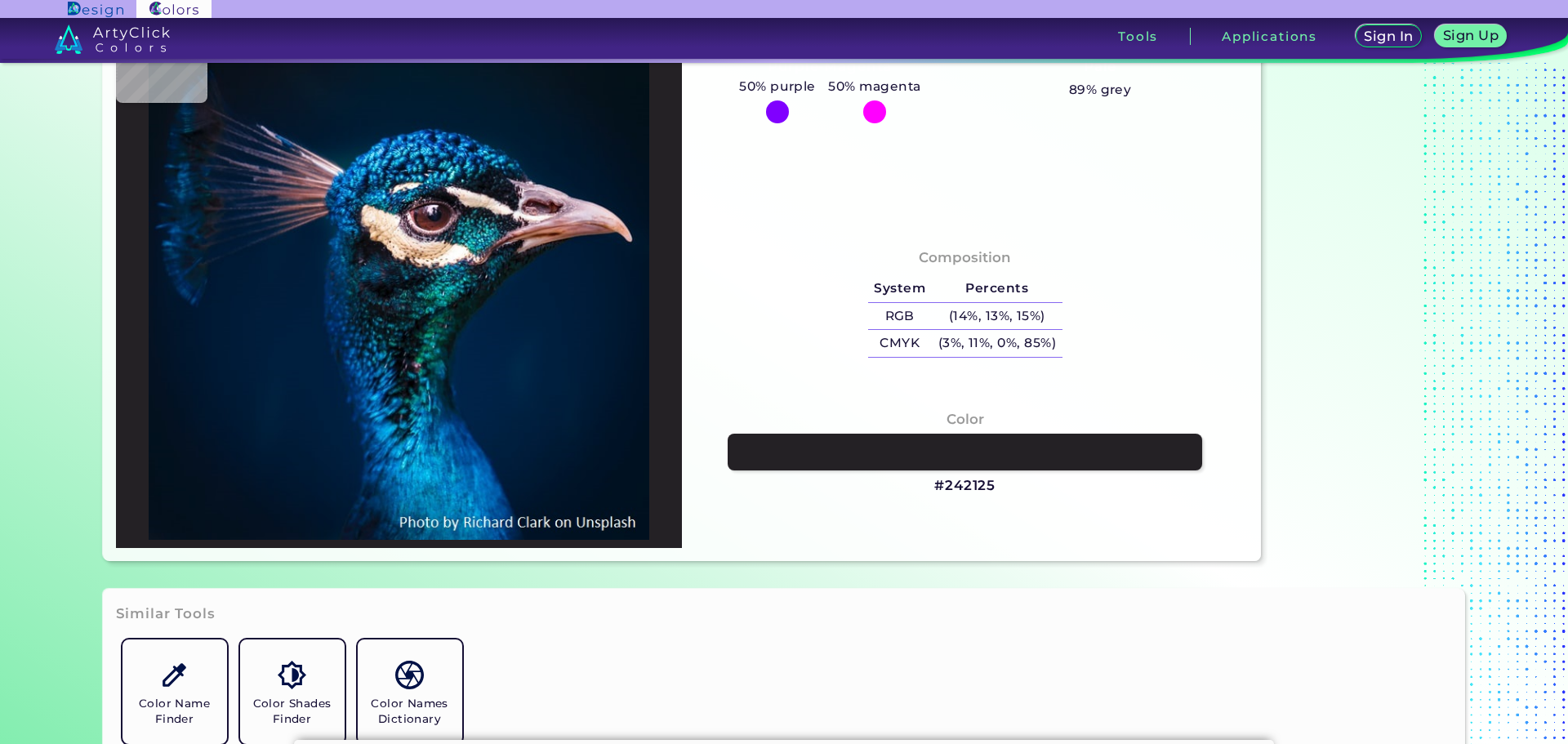
type input "#323131"
type input "#434140"
type input "#322c2d"
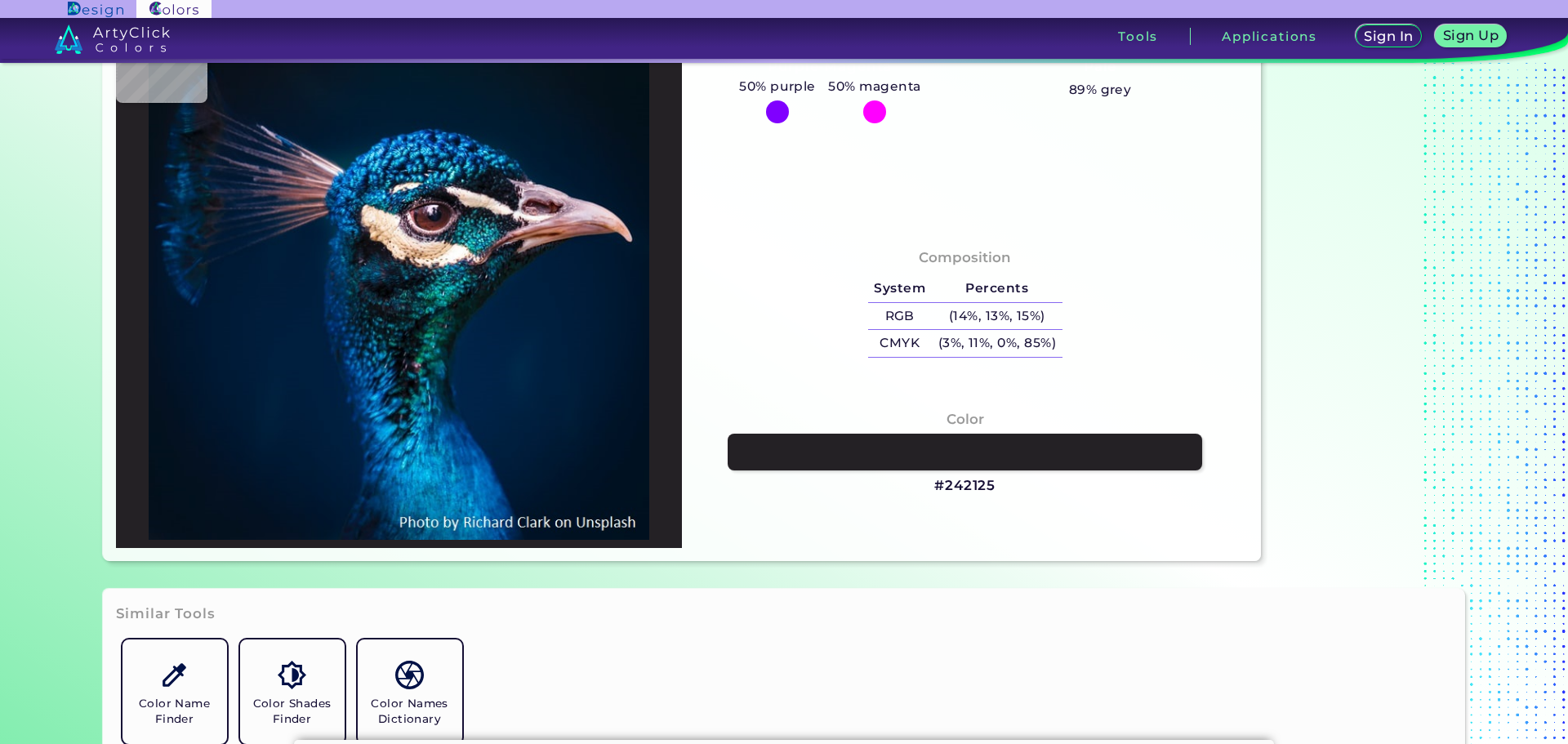
type input "#322C2D"
type input "#22191b"
type input "#22191B"
type input "#03070f"
type input "#03070F"
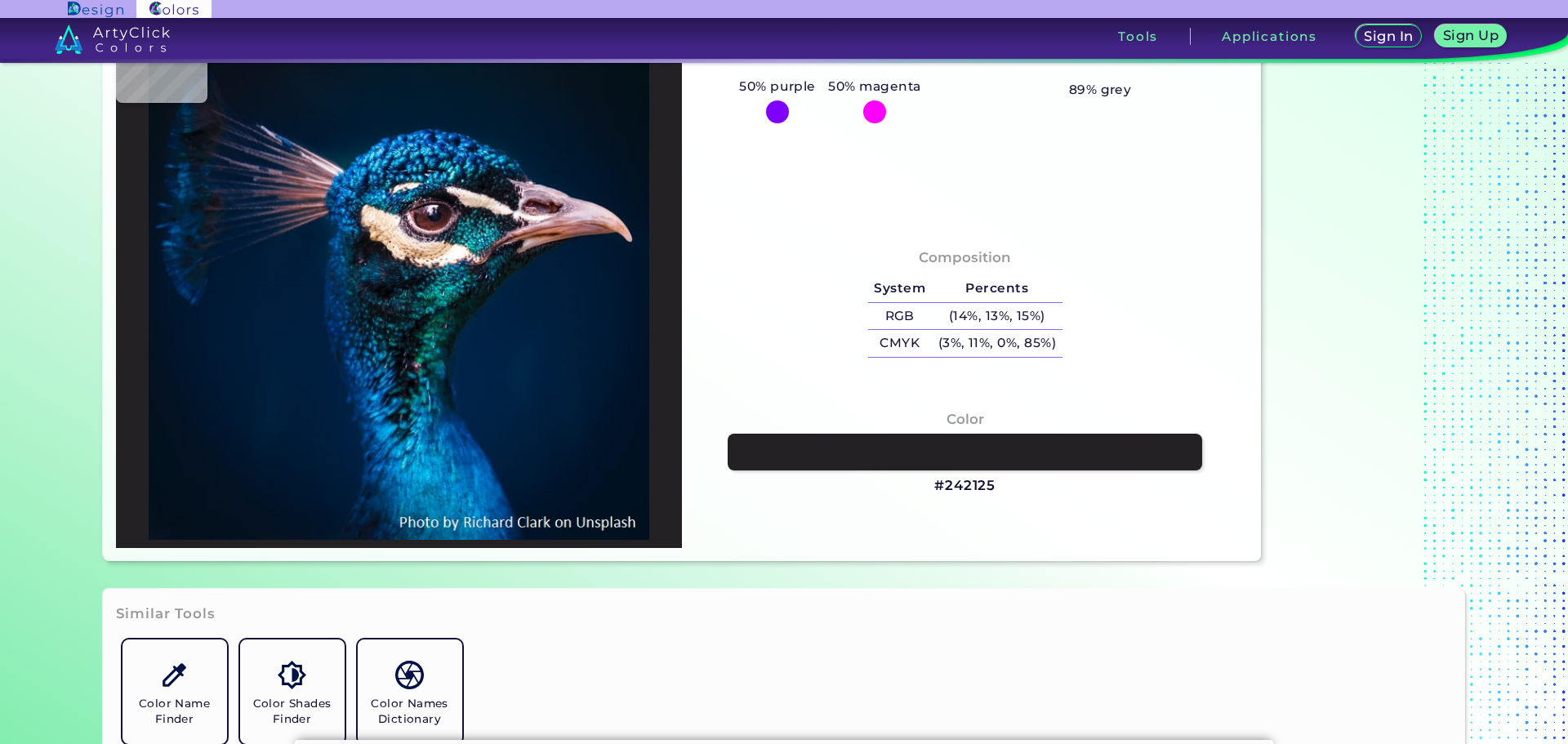
type input "#233347"
type input "#121828"
type input "#7c595f"
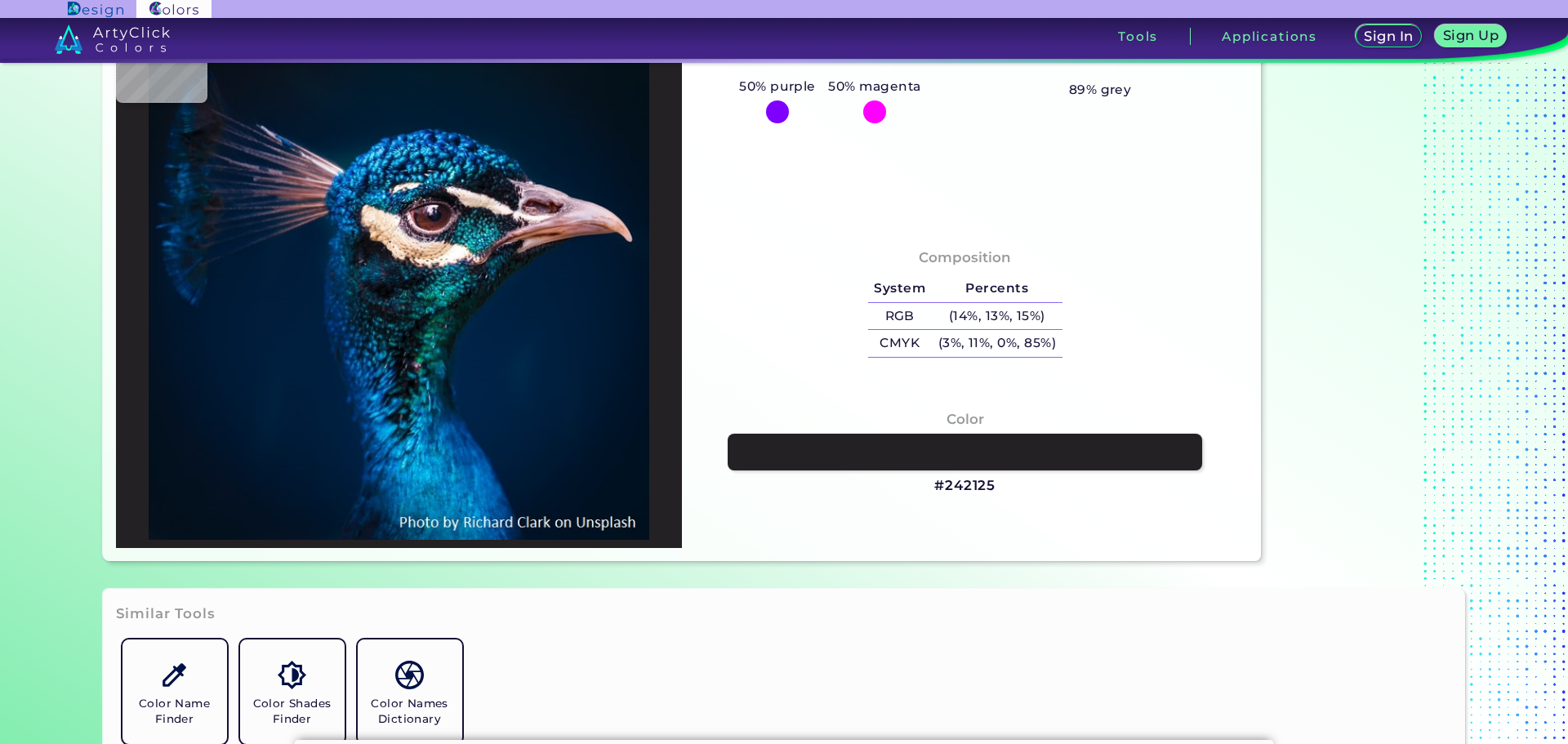
type input "#7C595F"
type input "#23787a"
type input "#23787A"
type input "#f9f8f3"
type input "#F9F8F3"
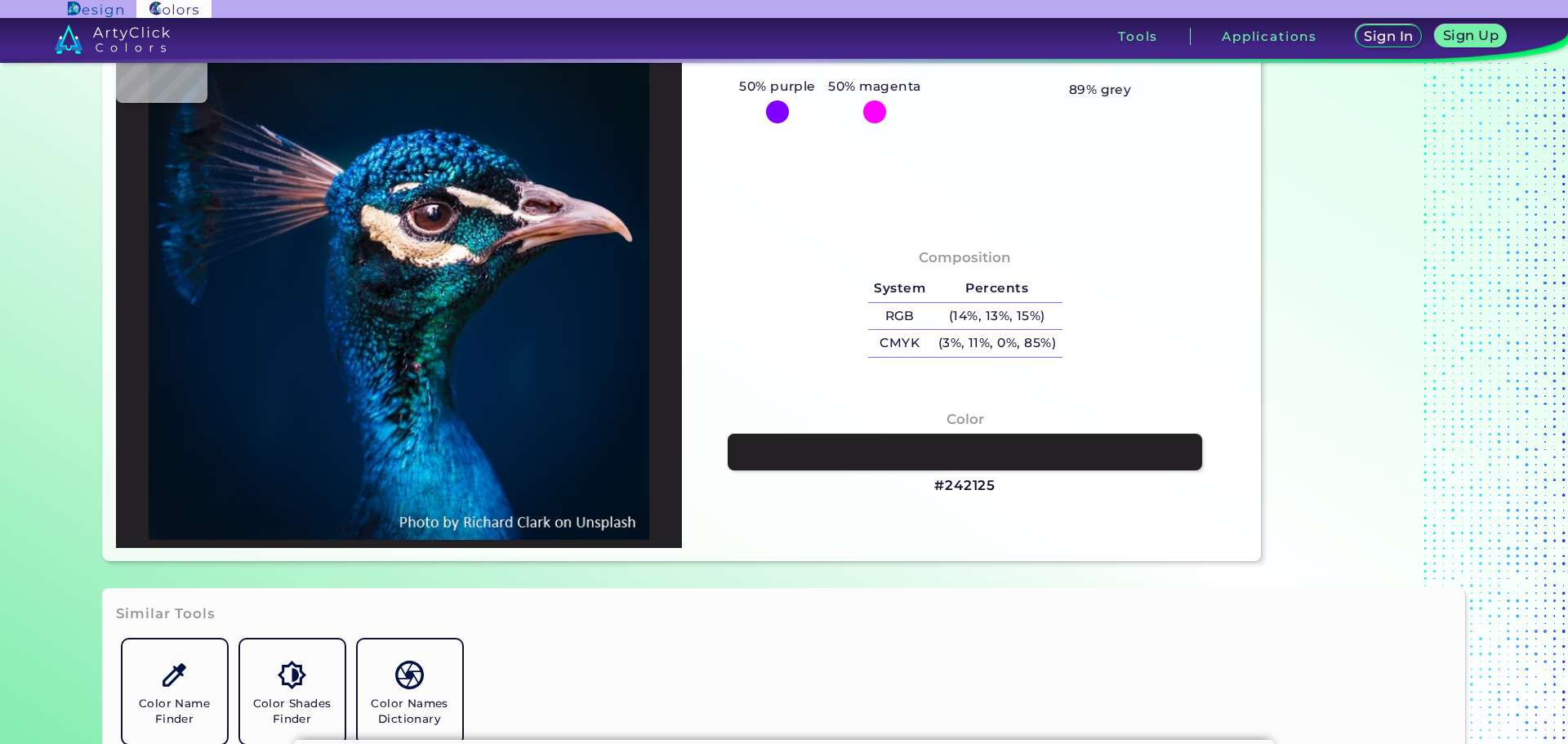
type input "#fefefc"
type input "#FEFEFC"
type input "#fdfefc"
type input "#FDFEFC"
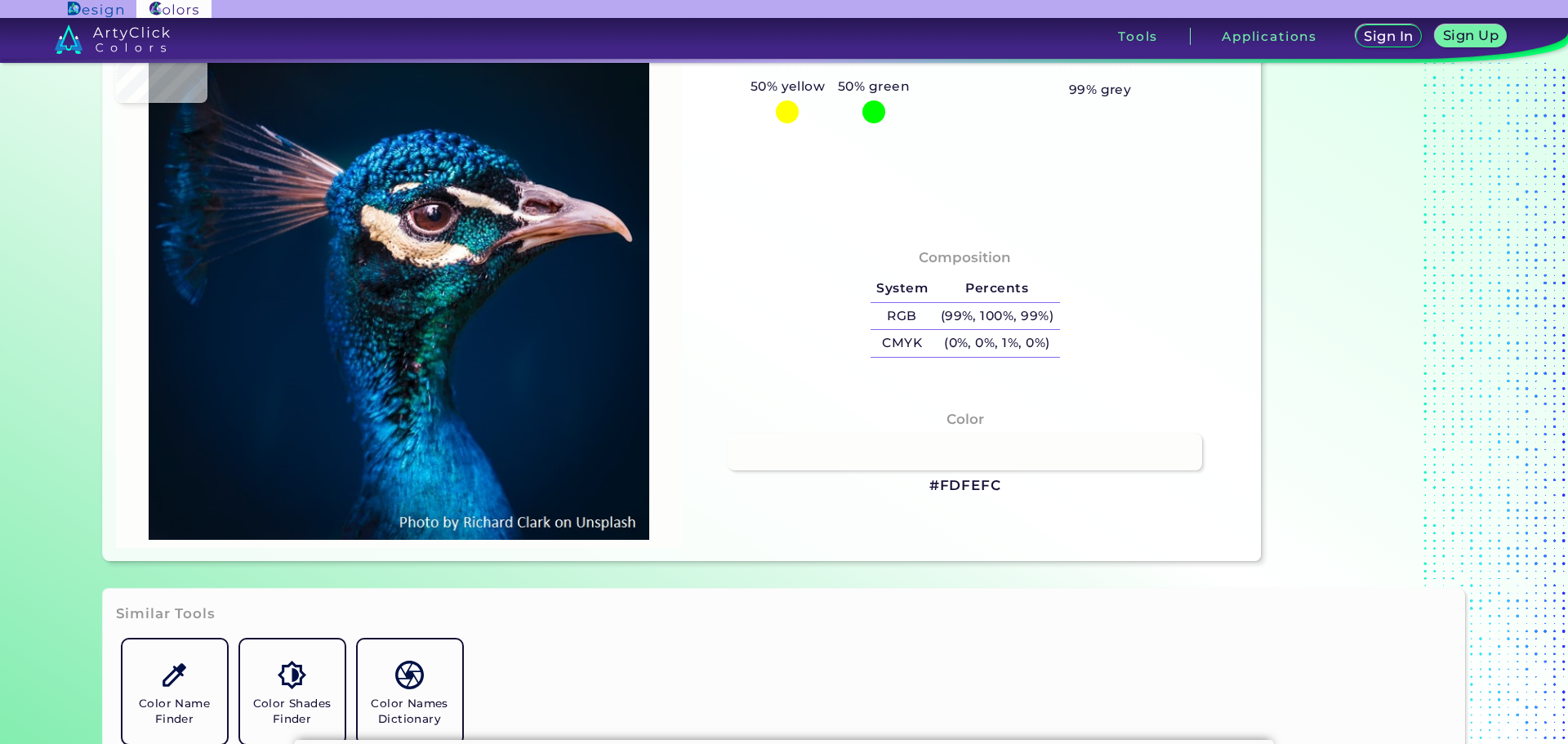
type input "#fcfdff"
type input "#FCFDFF"
type input "#5c7264"
type input "#5C7264"
type input "#32635a"
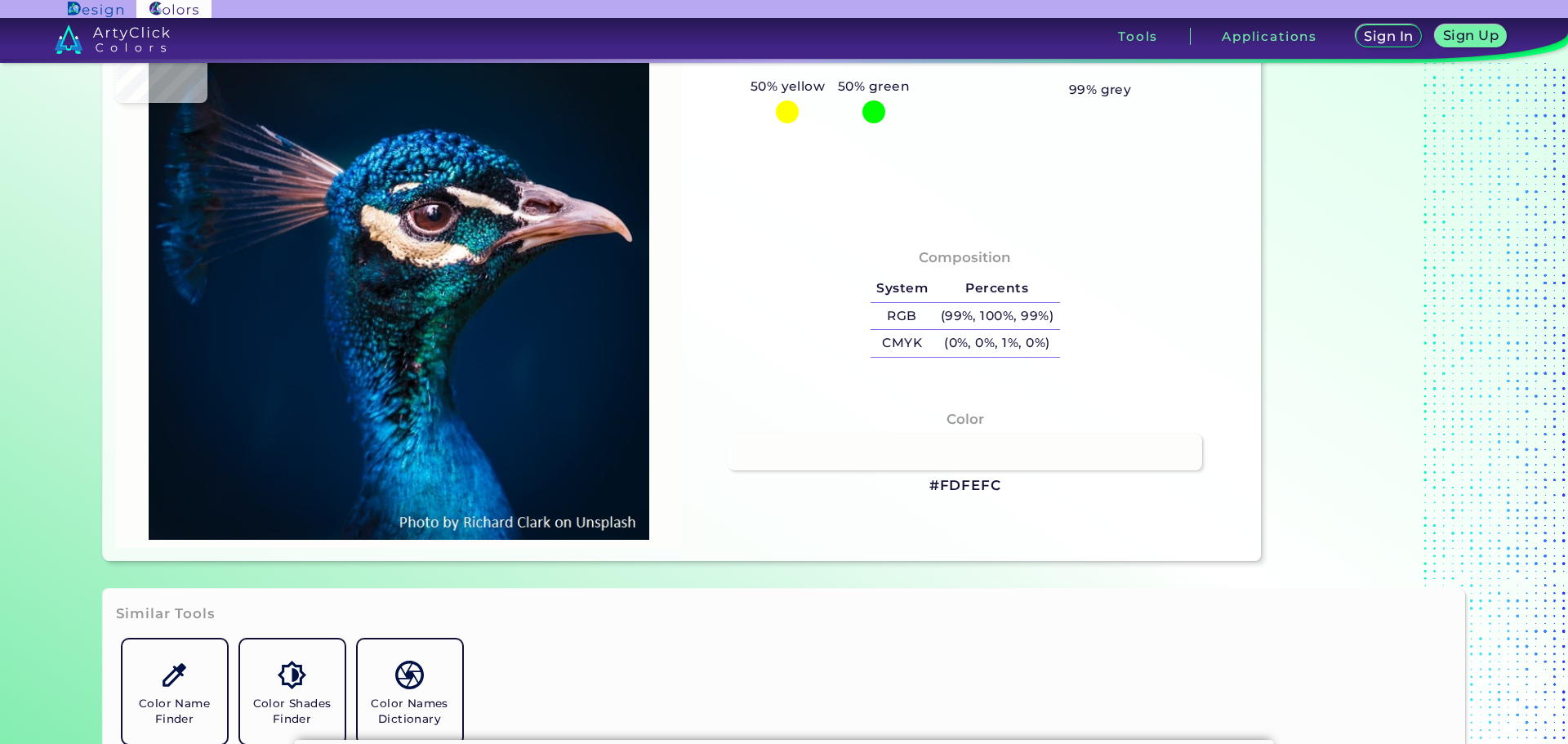
type input "#32635A"
type input "#594e5a"
type input "#594E5A"
type input "#0f0f17"
type input "#0F0F17"
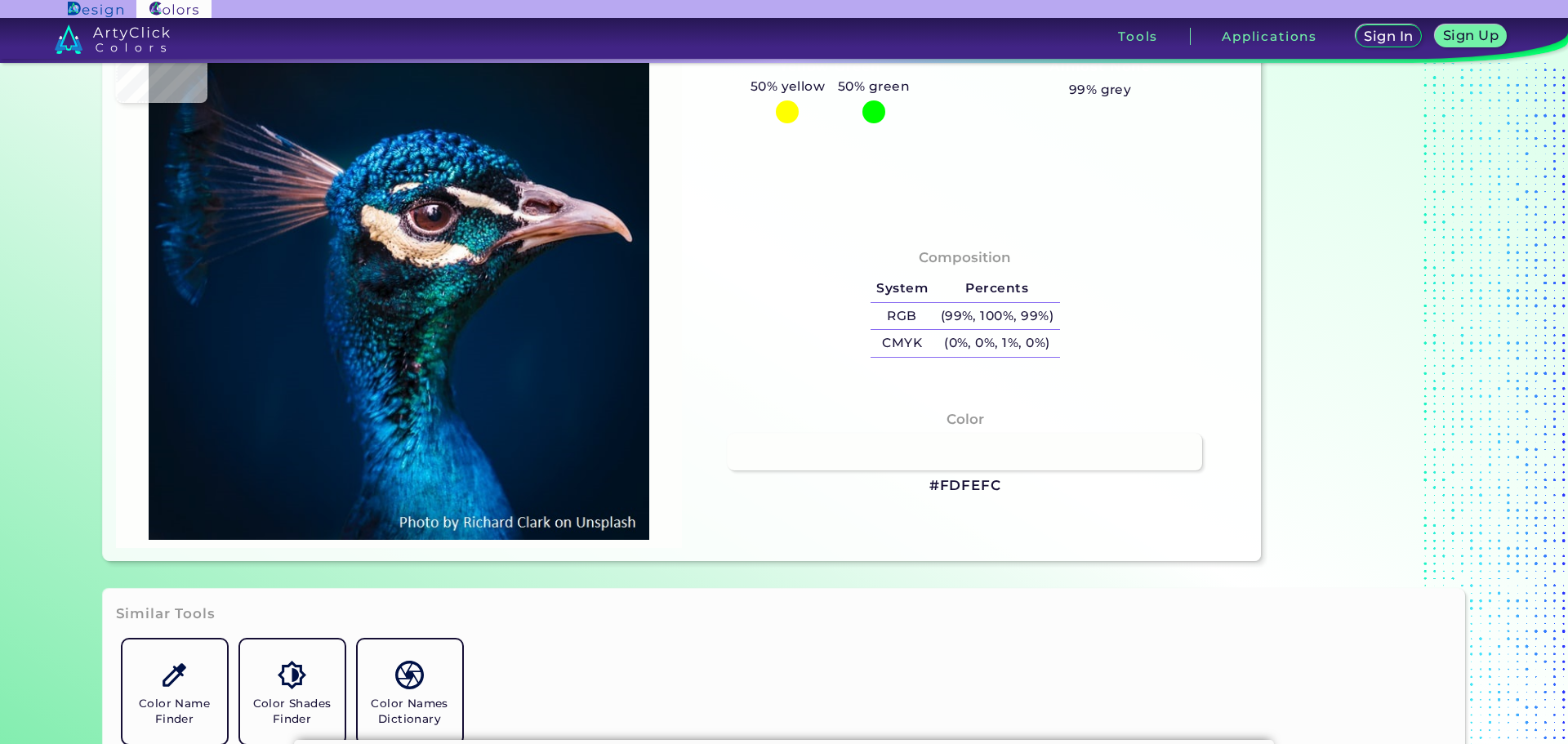
type input "#090e11"
type input "#090E11"
type input "#422e37"
type input "#422E37"
type input "#78616c"
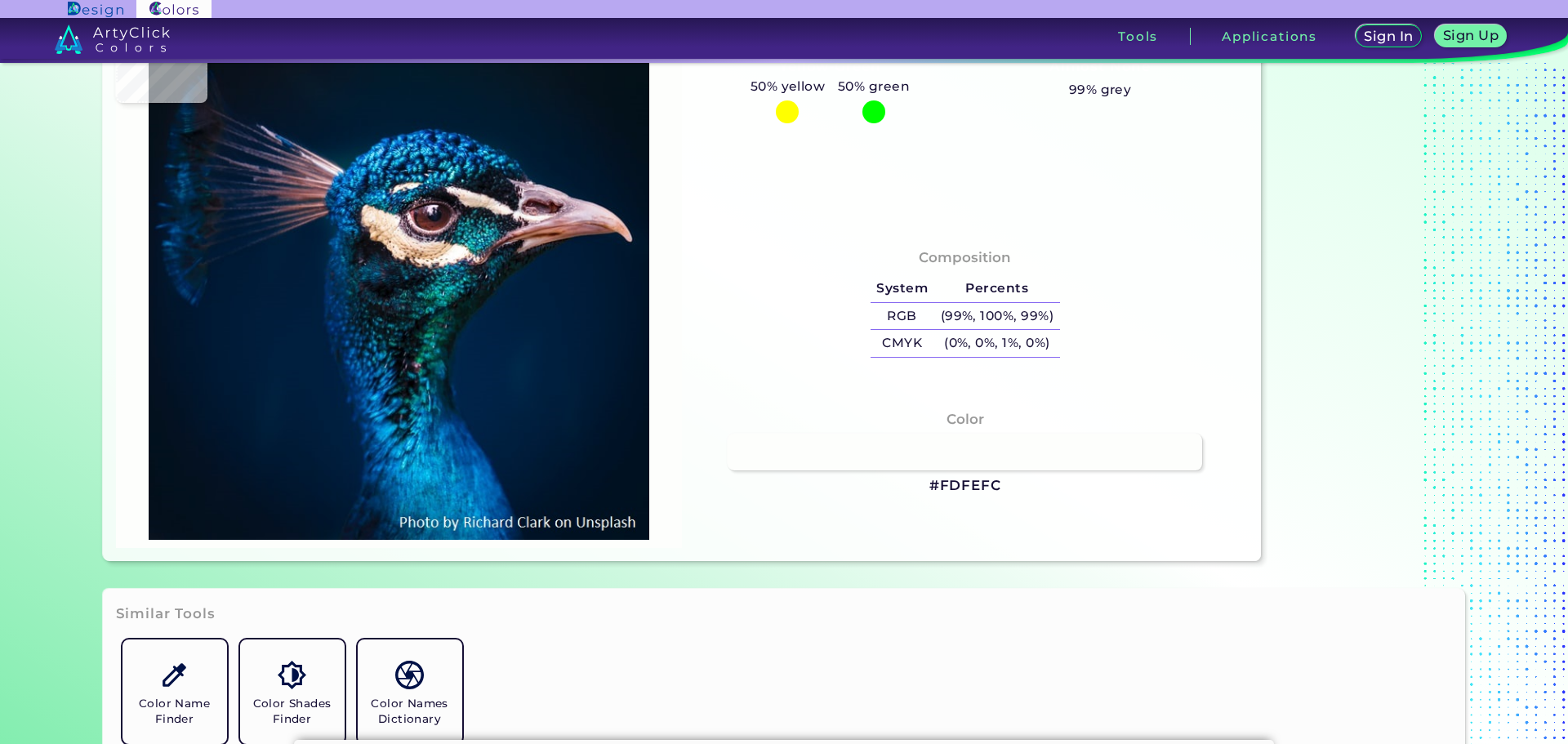
type input "#78616C"
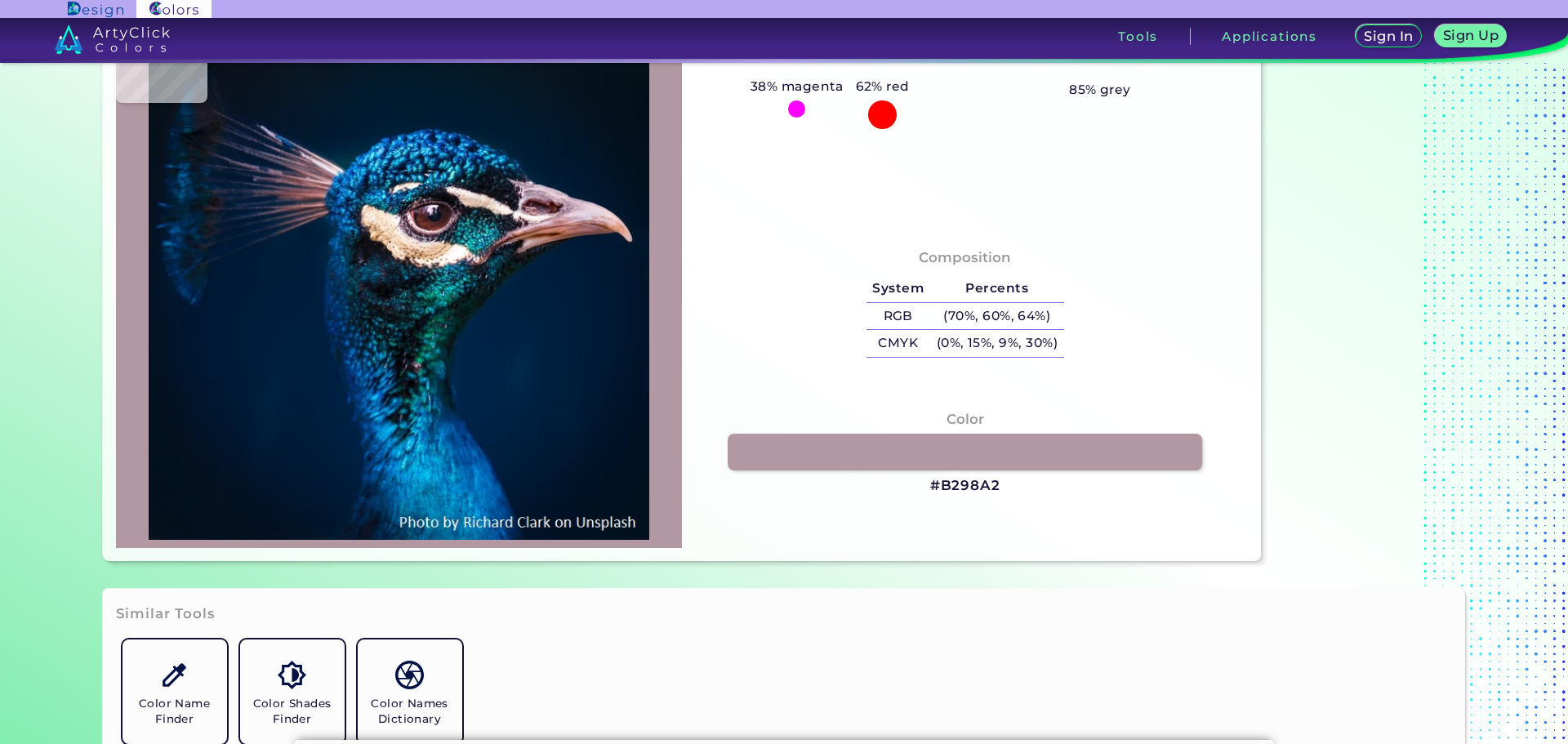
type input "#b298a2"
type input "#B298A2"
type input "#c1a8ac"
type input "#C1A8AC"
type input "#af9597"
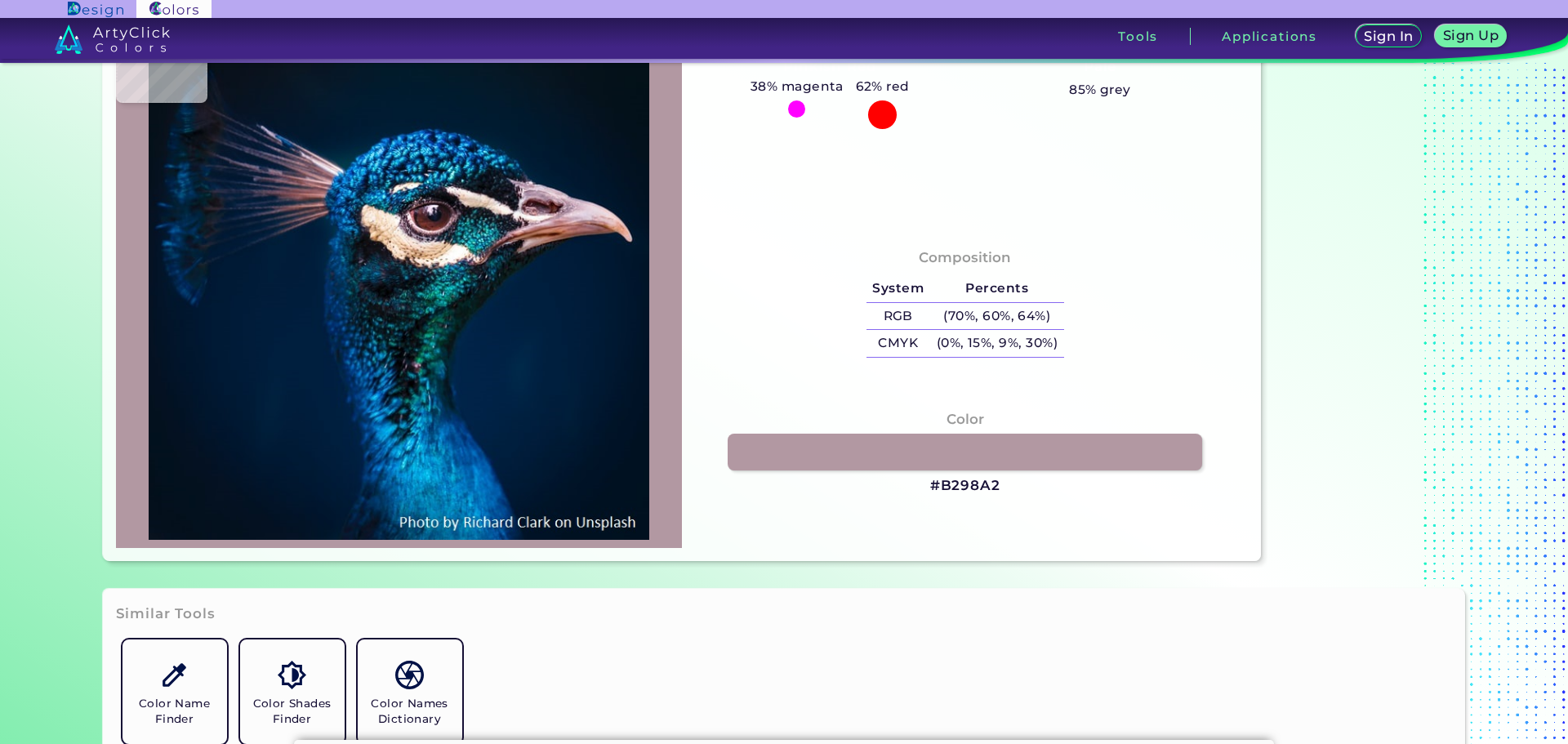
type input "#AF9597"
type input "#a6847d"
type input "#A6847D"
type input "#906862"
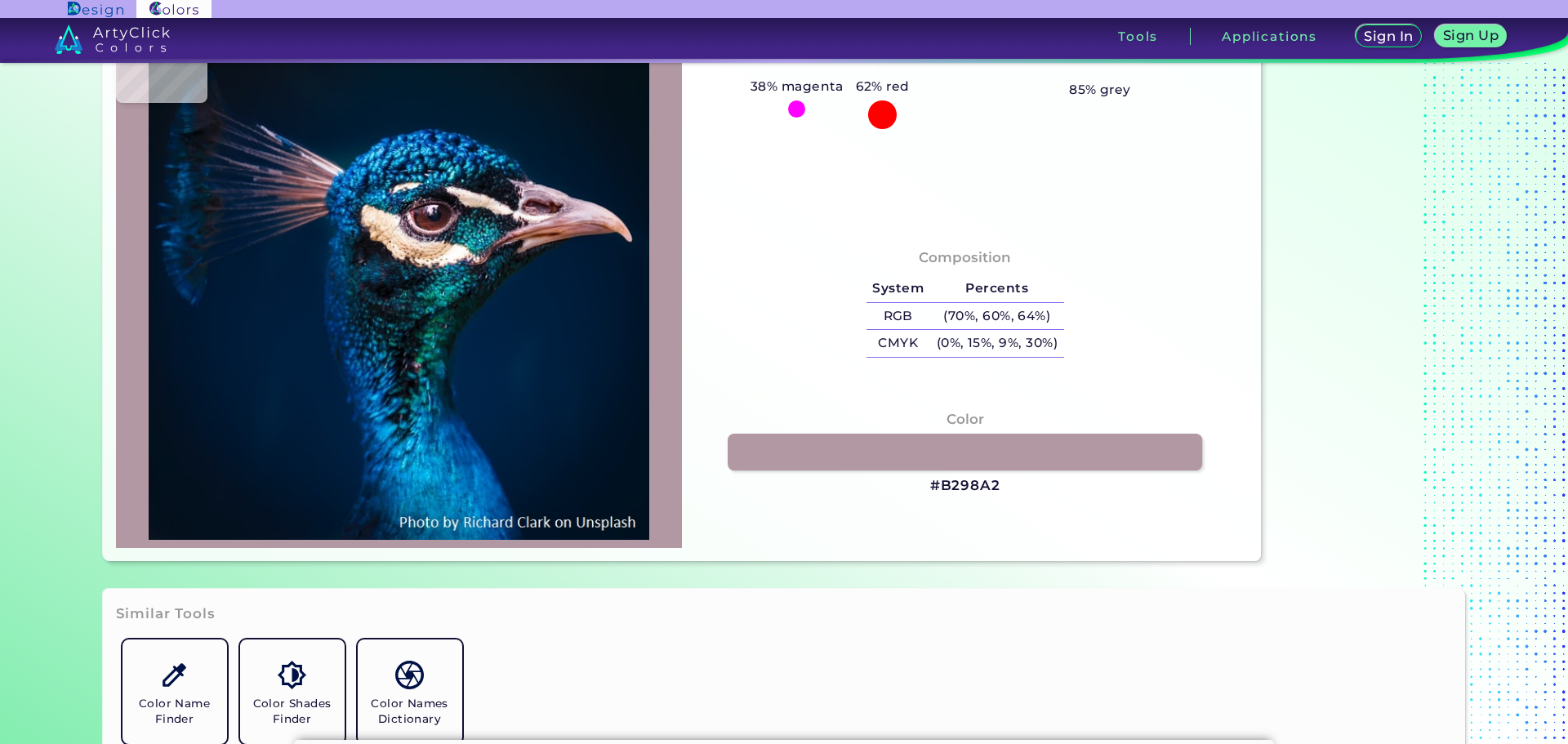
type input "#1b1319"
type input "#1B1319"
type input "#32282d"
type input "#32282D"
type input "#212c3b"
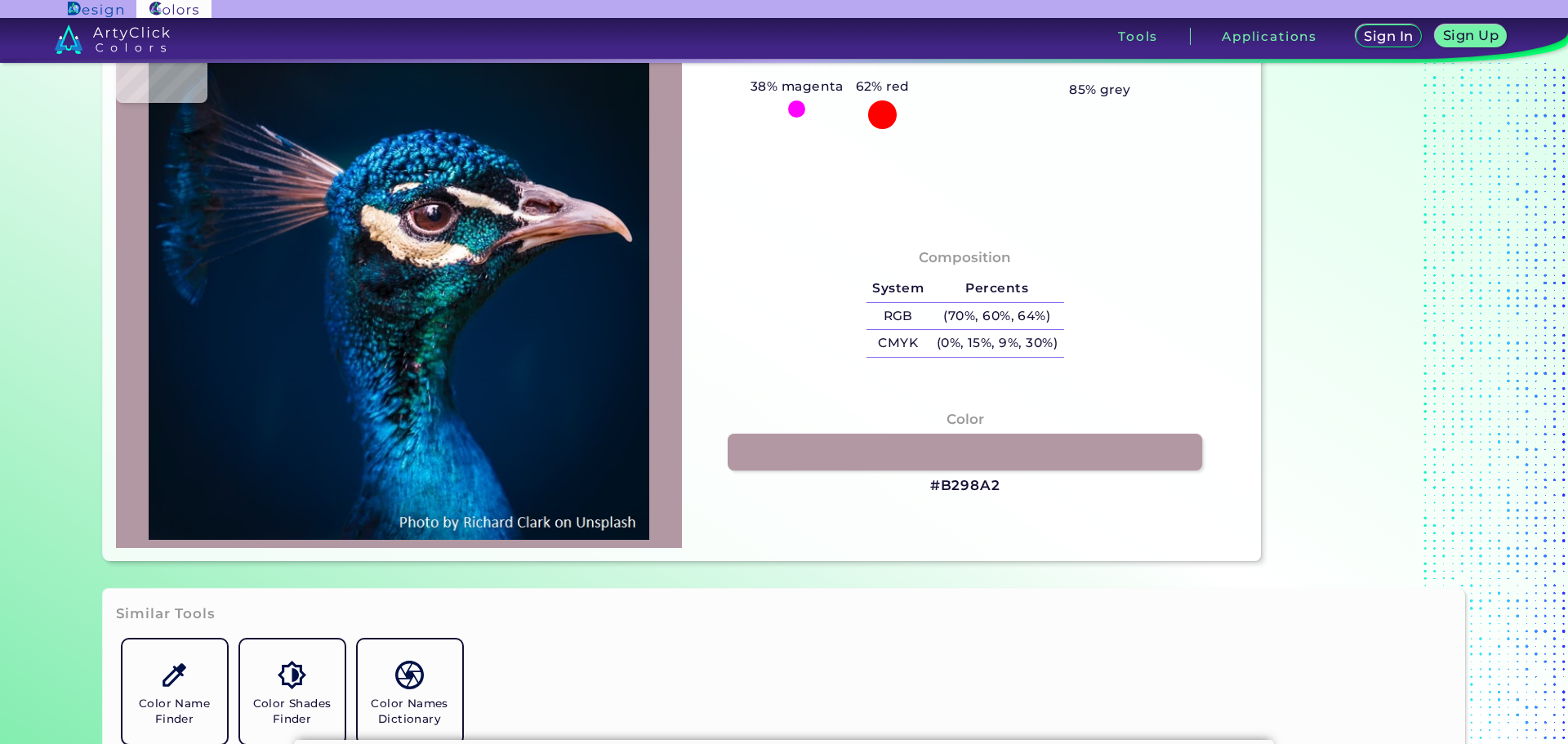
type input "#212C3B"
type input "#152230"
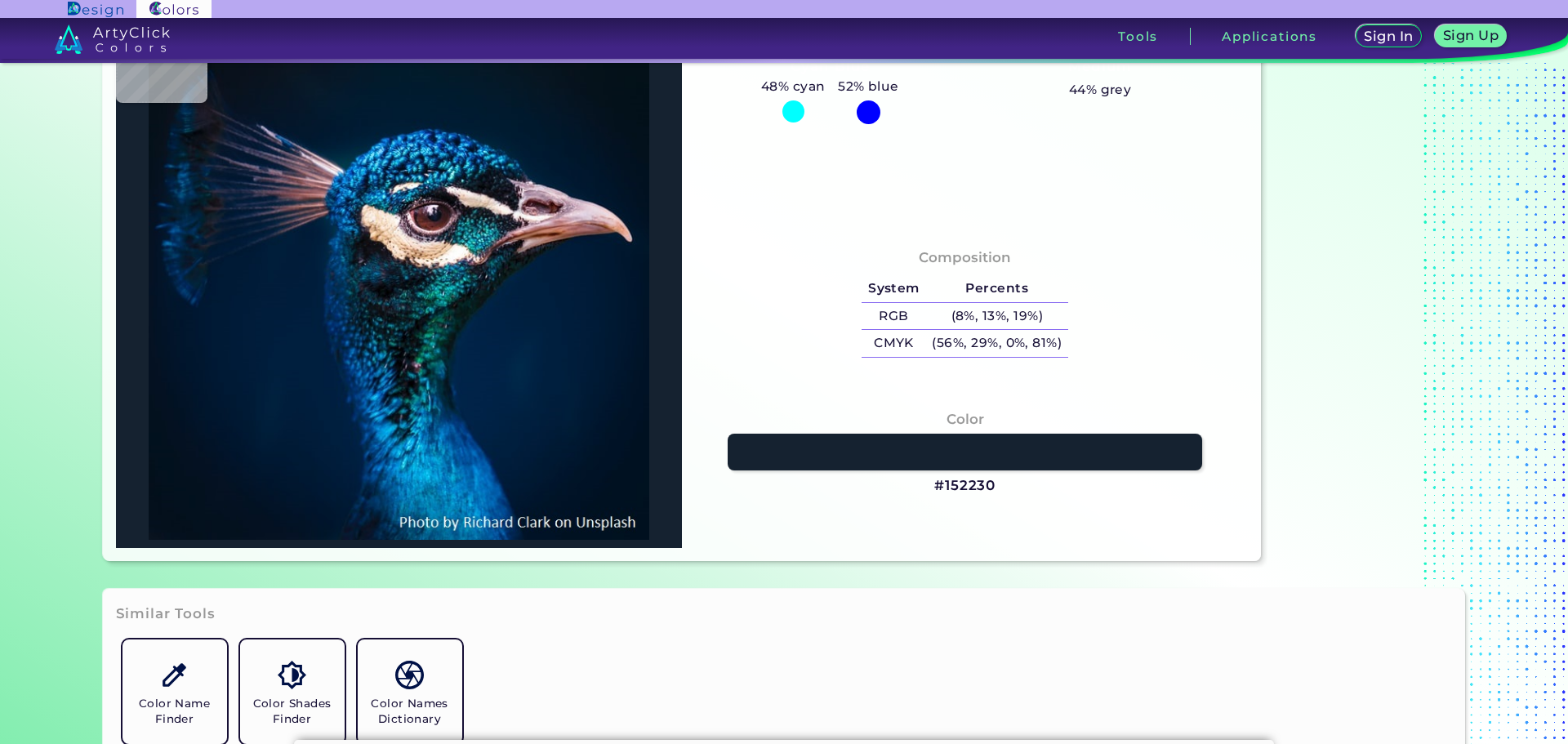
type input "#1e242b"
type input "#1E242B"
type input "#1d1112"
type input "#1D1112"
type input "#20100f"
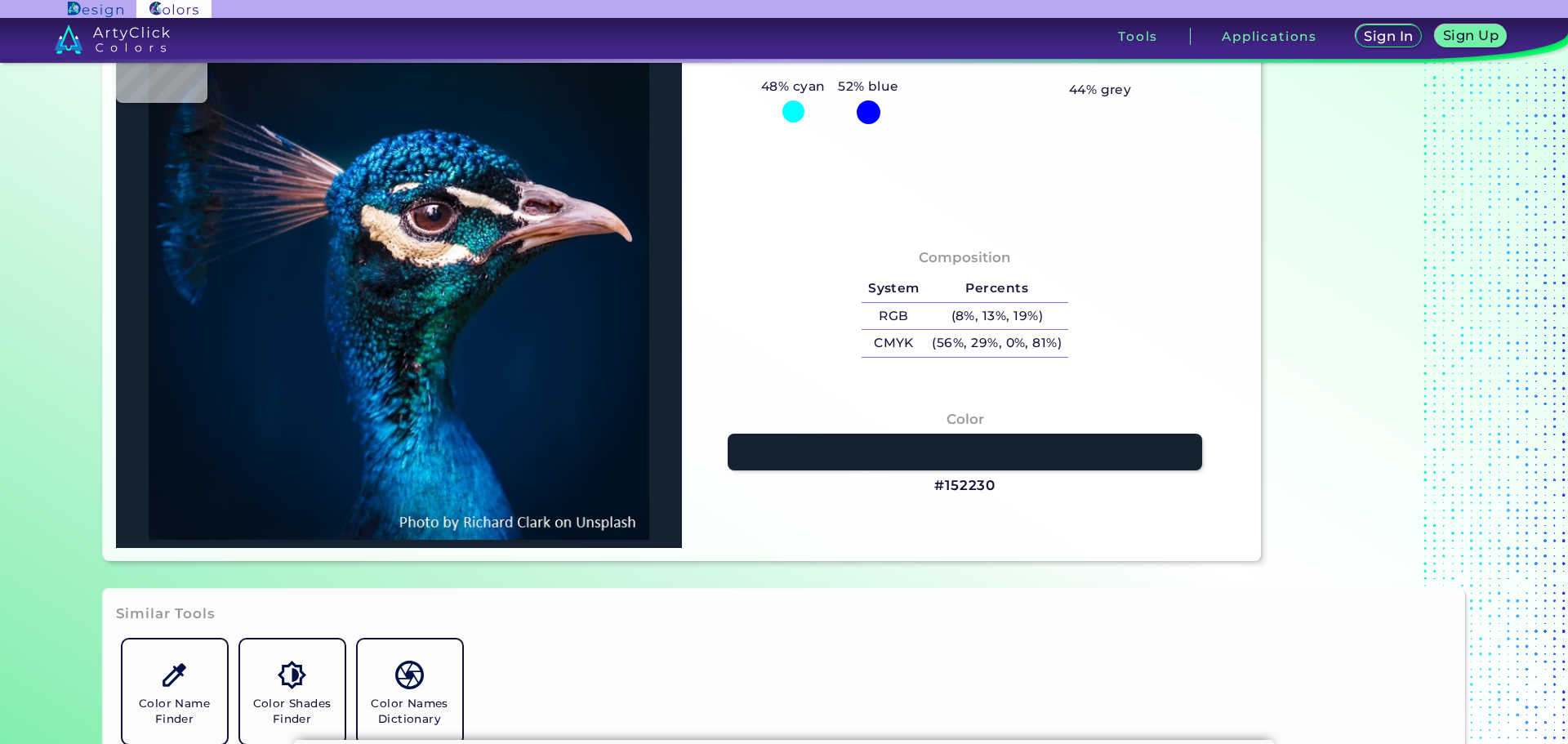
type input "#20100F"
type input "#55332b"
type input "#55332B"
type input "#a17265"
type input "#A17265"
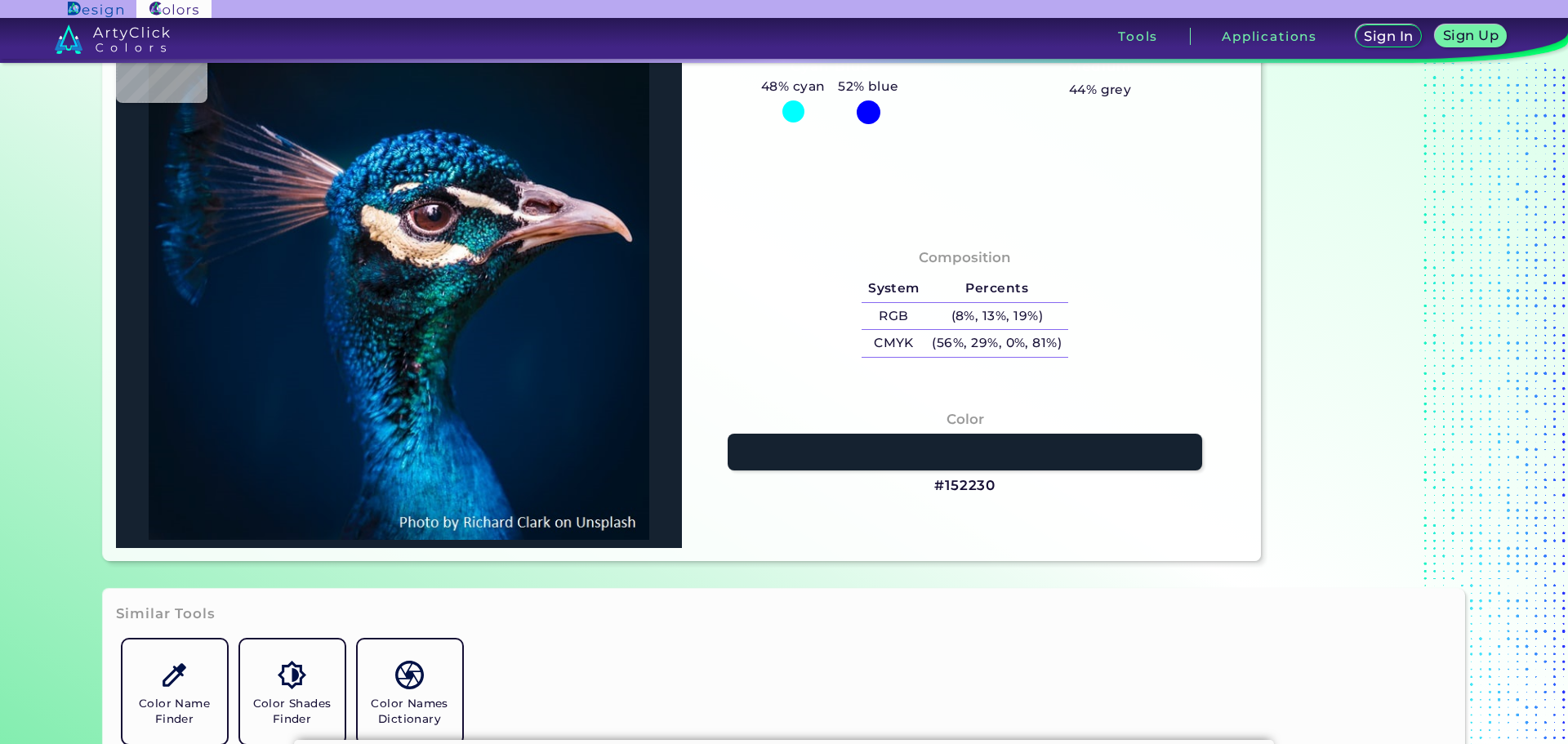
type input "#a67667"
type input "#A67667"
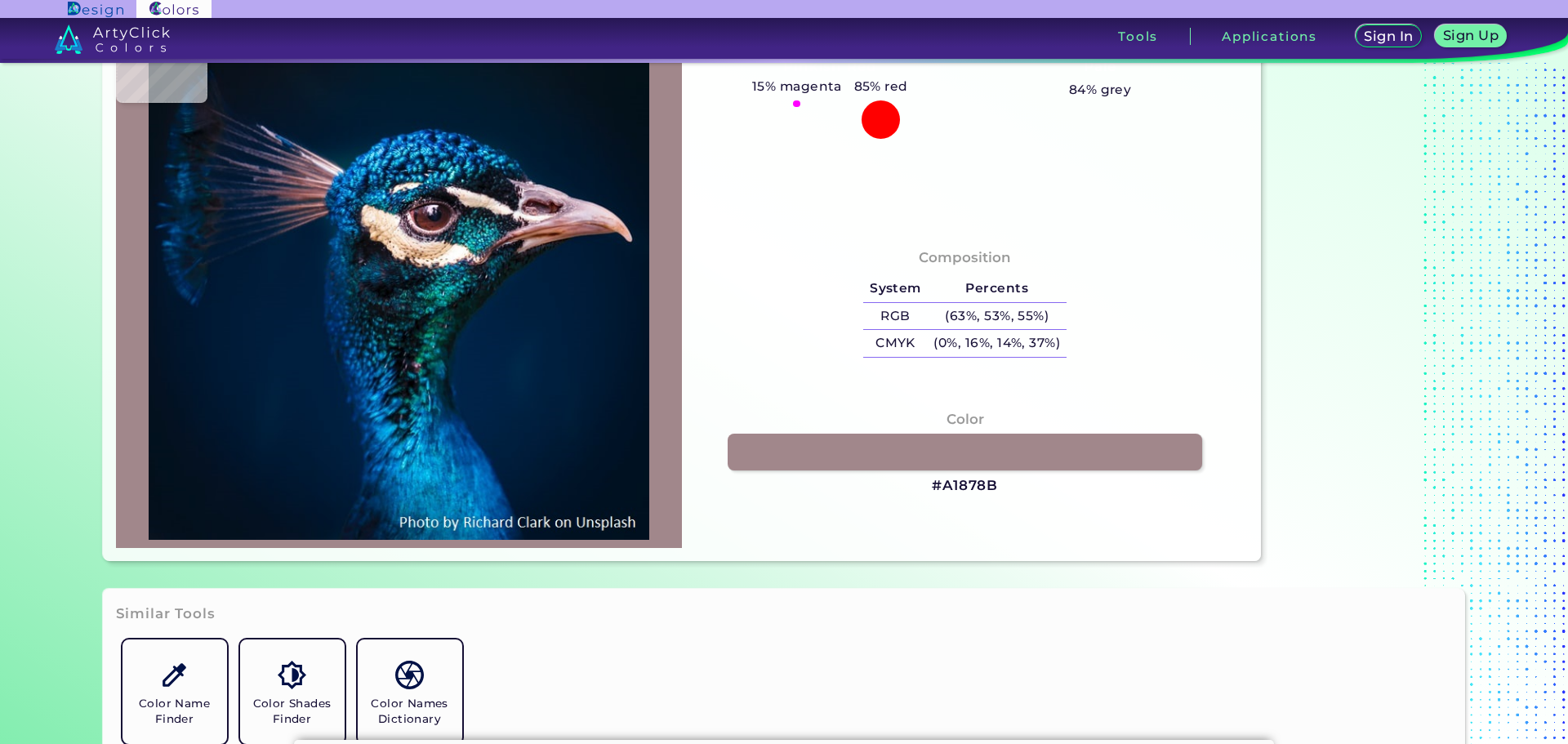
click at [521, 242] on img at bounding box center [399, 279] width 550 height 520
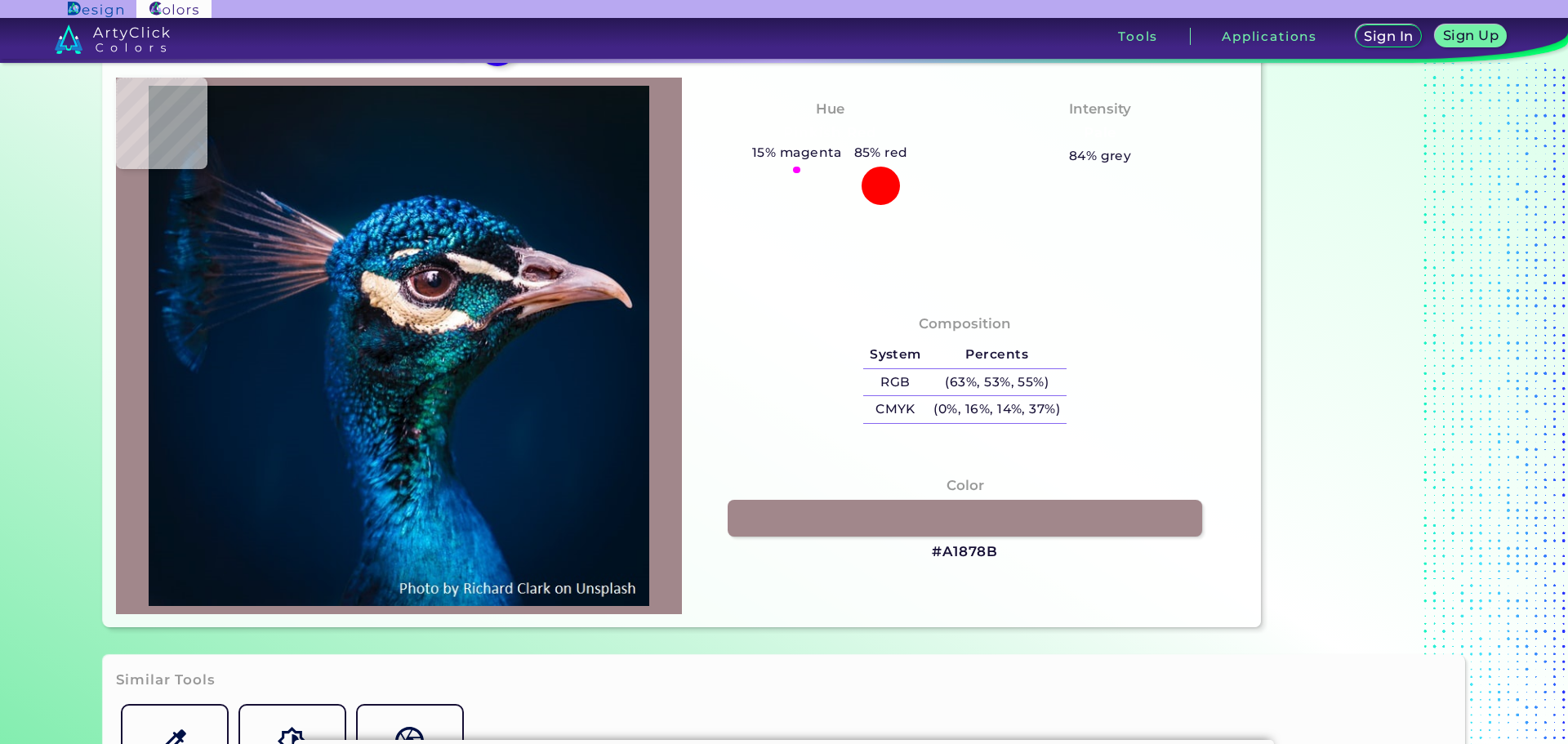
scroll to position [0, 0]
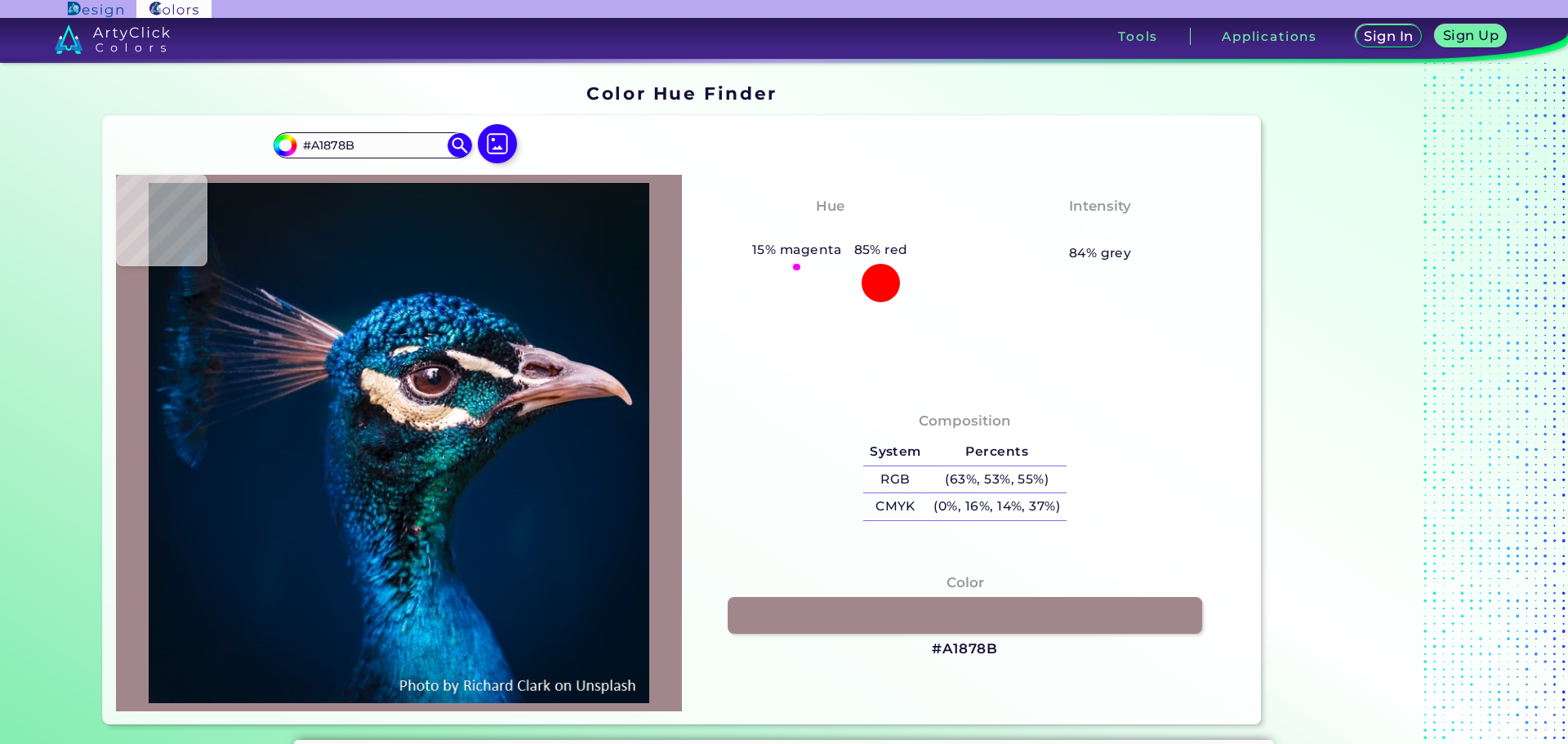
click at [797, 261] on div "15% magenta" at bounding box center [797, 254] width 102 height 31
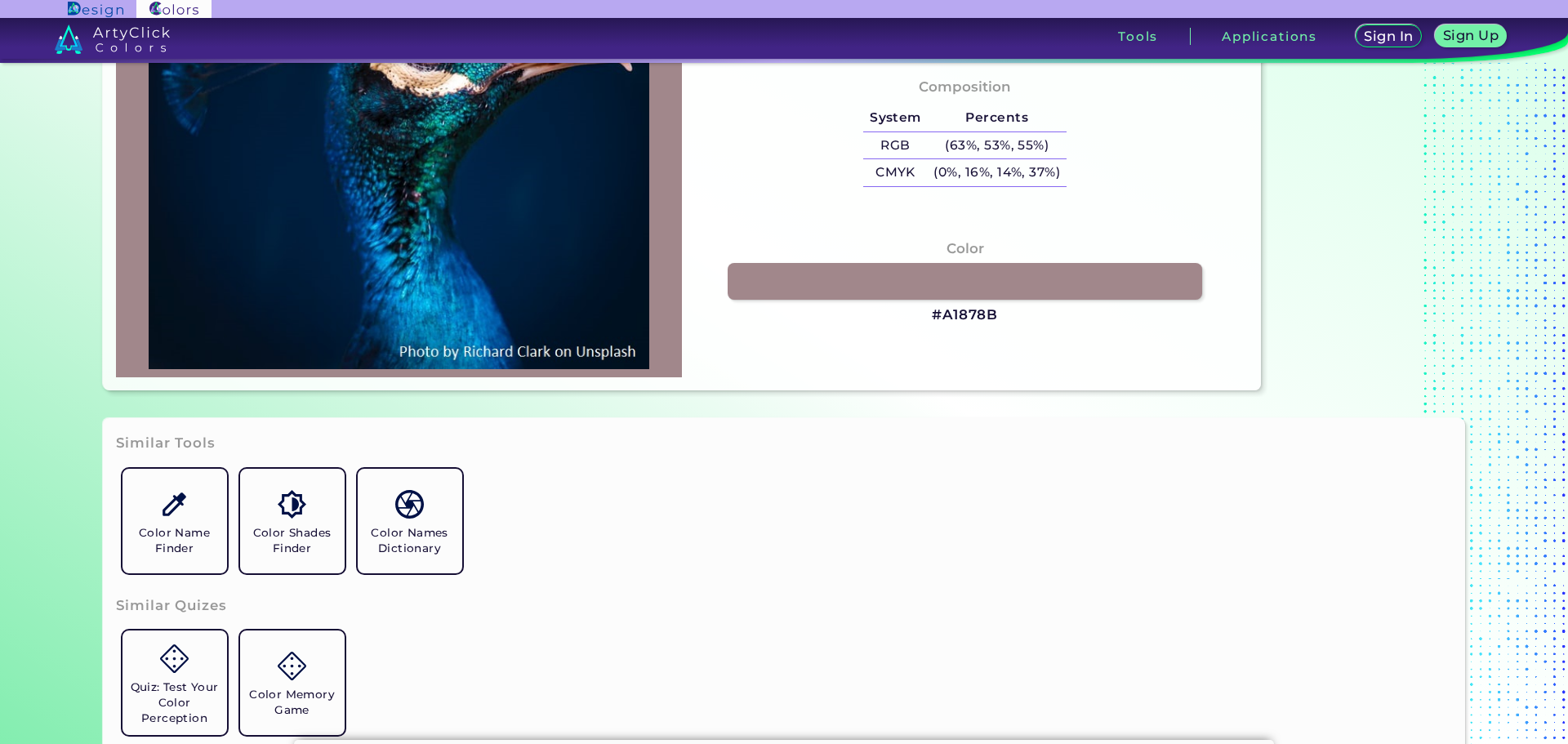
scroll to position [654, 0]
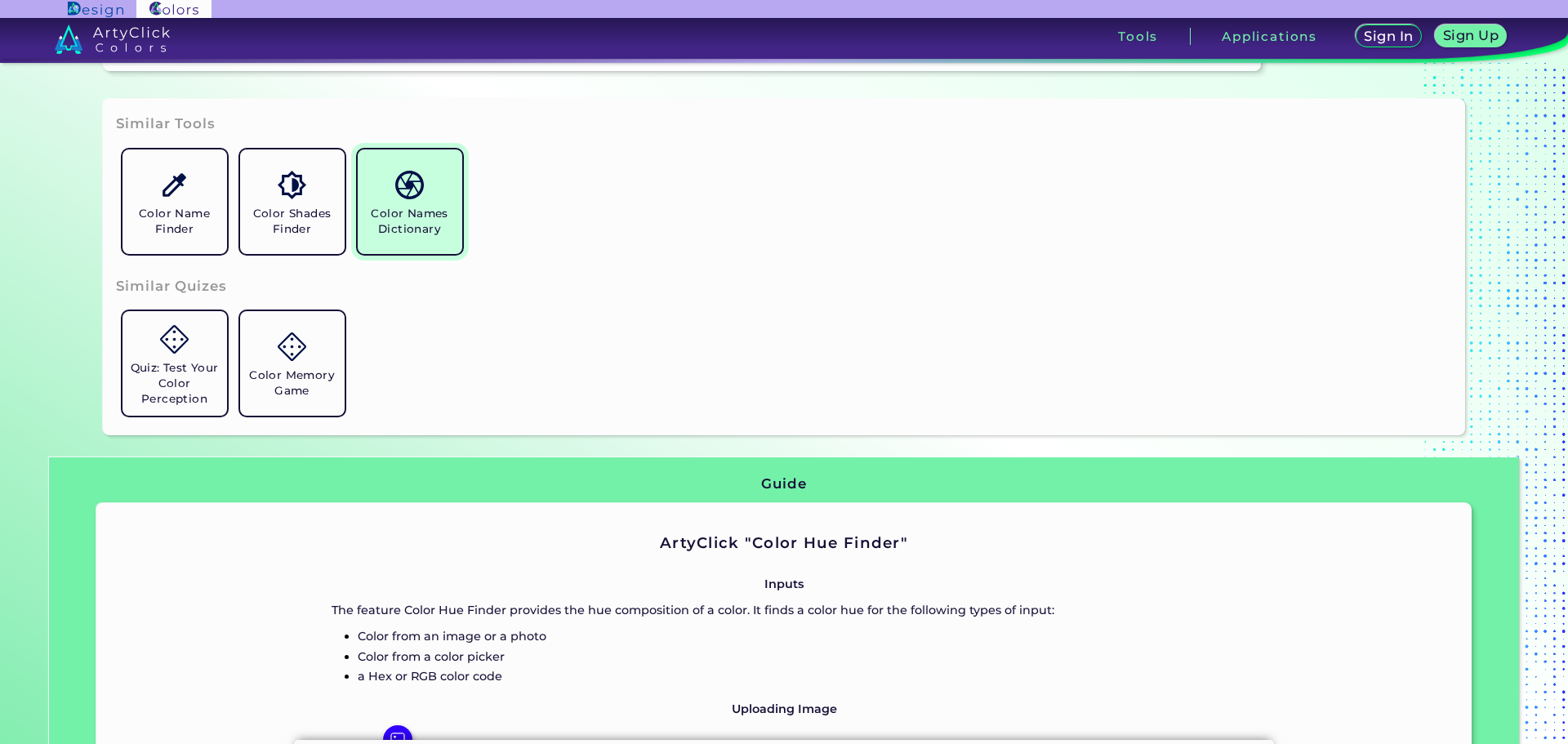
click at [403, 197] on img at bounding box center [410, 185] width 29 height 29
